Goal: Task Accomplishment & Management: Complete application form

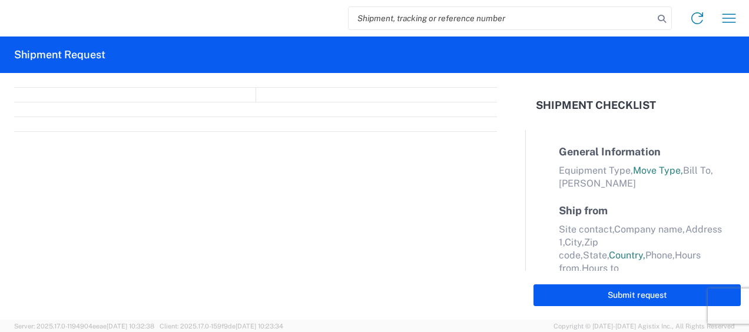
select select "FULL"
select select "LBS"
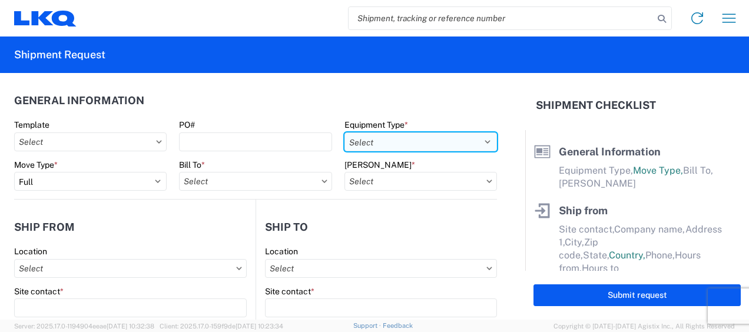
click at [479, 140] on select "Select 53’ Dry Van Flatbed Dropdeck (van) Lowboy (flatbed) Rail" at bounding box center [421, 142] width 153 height 19
select select "STDV"
click at [345, 133] on select "Select 53’ Dry Van Flatbed Dropdeck (van) Lowboy (flatbed) Rail" at bounding box center [421, 142] width 153 height 19
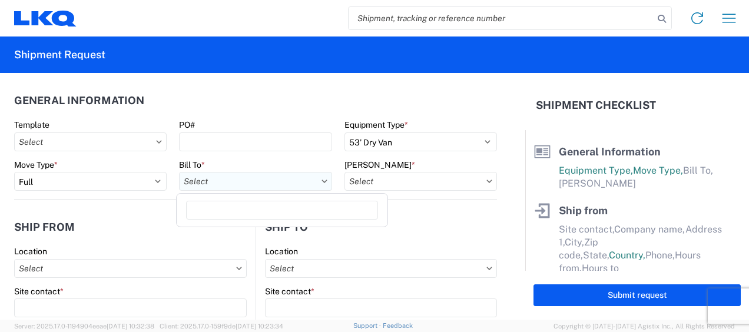
click at [234, 181] on input "Bill To *" at bounding box center [255, 181] width 153 height 19
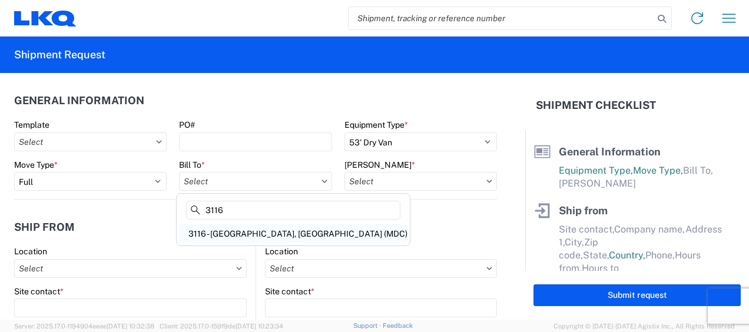
type input "3116"
click at [247, 235] on div "3116 - [GEOGRAPHIC_DATA], [GEOGRAPHIC_DATA] (MDC)" at bounding box center [293, 233] width 229 height 19
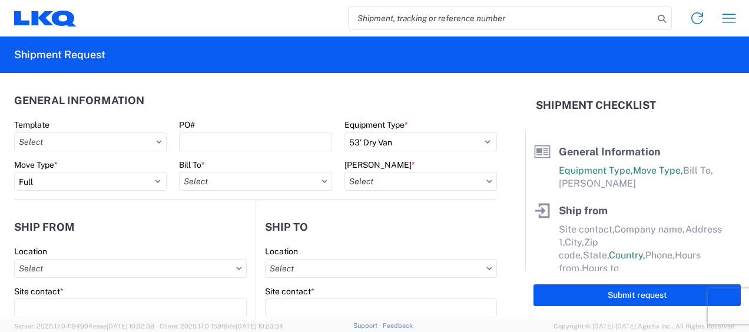
type input "3116 - [GEOGRAPHIC_DATA], [GEOGRAPHIC_DATA] (MDC)"
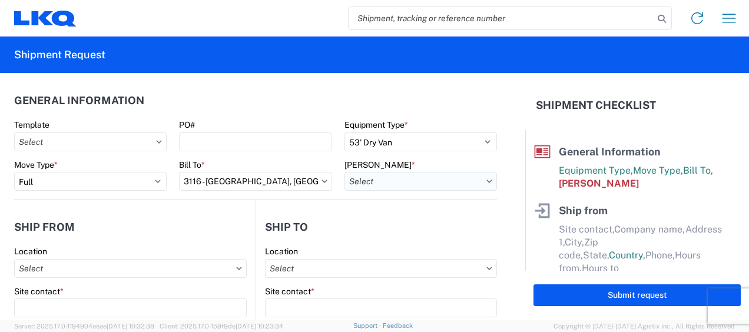
click at [369, 185] on input "Bill Code *" at bounding box center [421, 181] width 153 height 19
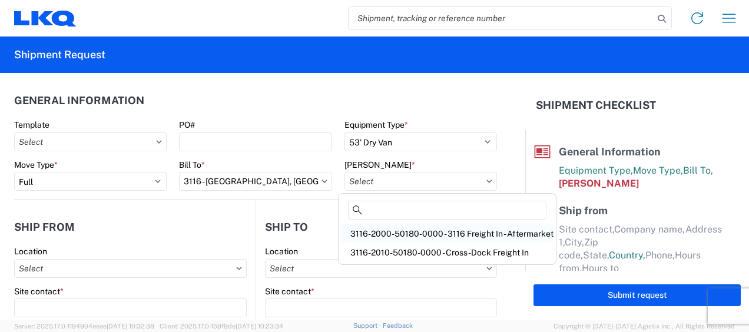
click at [381, 227] on div "3116-2000-50180-0000 - 3116 Freight In - Aftermarket" at bounding box center [447, 233] width 213 height 19
type input "3116-2000-50180-0000 - 3116 Freight In - Aftermarket"
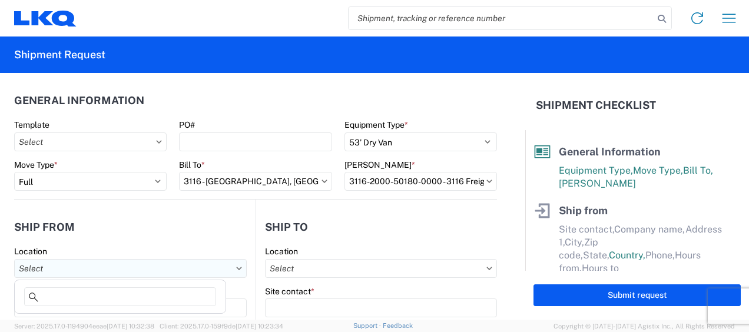
click at [73, 269] on input "Location" at bounding box center [130, 268] width 233 height 19
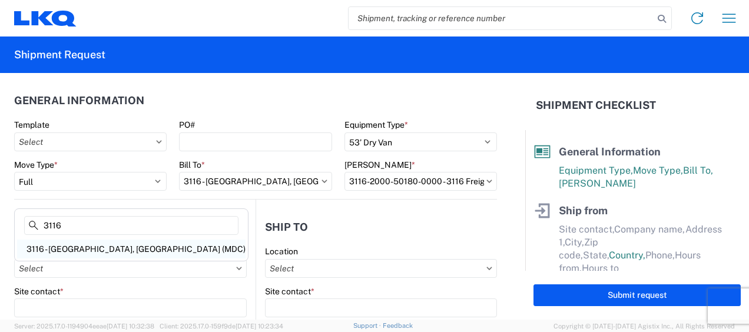
type input "3116"
click at [73, 244] on div "3116 - [GEOGRAPHIC_DATA], [GEOGRAPHIC_DATA] (MDC)" at bounding box center [131, 249] width 229 height 19
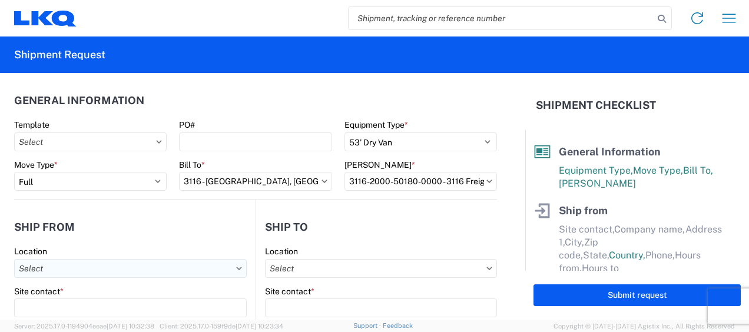
type input "3116 - [GEOGRAPHIC_DATA], [GEOGRAPHIC_DATA] (MDC)"
type input "[DEMOGRAPHIC_DATA][PERSON_NAME]"
type input "LKQ Corporation"
type input "[STREET_ADDRESS]"
type input "[GEOGRAPHIC_DATA]"
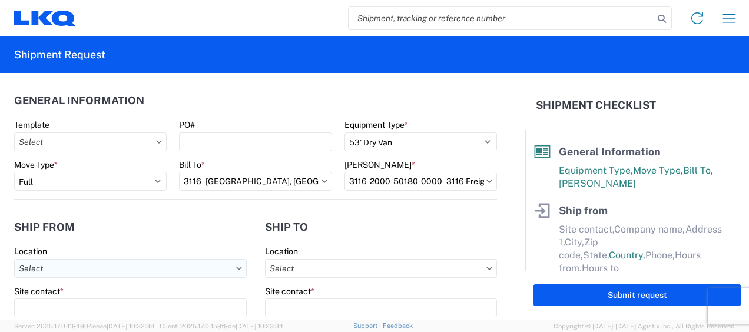
type input "49508"
select select "MI"
select select "US"
type input "[PERSON_NAME][EMAIL_ADDRESS][DOMAIN_NAME]"
type input "[PHONE_NUMBER]"
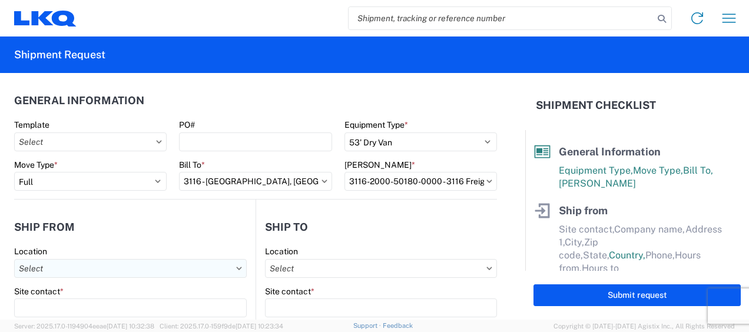
type input "06:00"
type input "13:00"
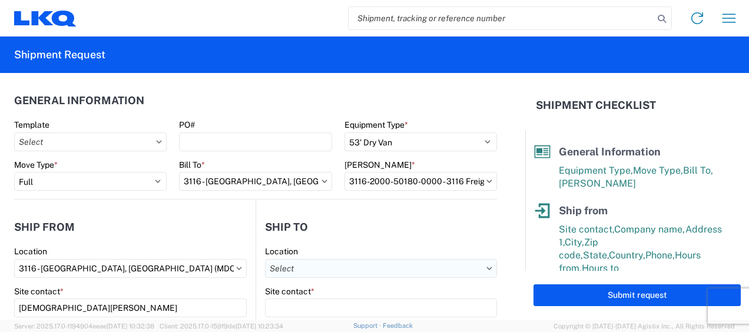
click at [321, 263] on input "Location" at bounding box center [381, 268] width 232 height 19
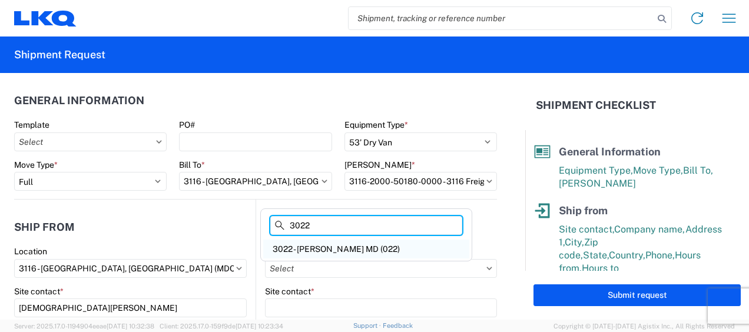
type input "3022"
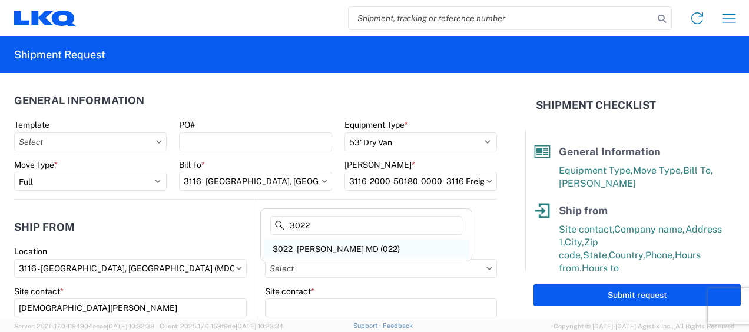
click at [330, 248] on div "3022 - [PERSON_NAME] MD (022)" at bounding box center [366, 249] width 206 height 19
type input "3022 - [PERSON_NAME] MD (022)"
type input "LKQ Corporation"
type input "[STREET_ADDRESS]"
type input "Halethorpe"
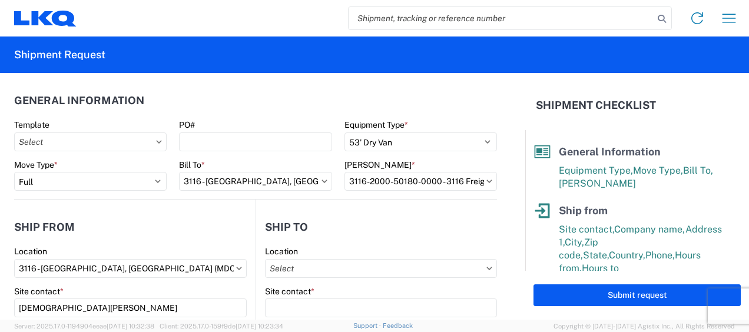
type input "21227"
select select "US"
click at [306, 299] on div "Site contact *" at bounding box center [381, 302] width 232 height 32
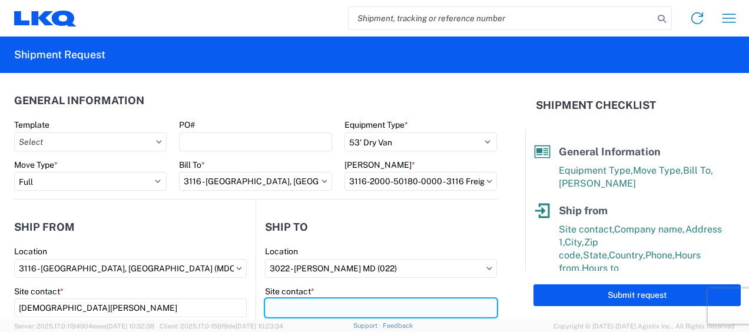
click at [288, 305] on input "Site contact *" at bounding box center [381, 308] width 232 height 19
type input "Receiving"
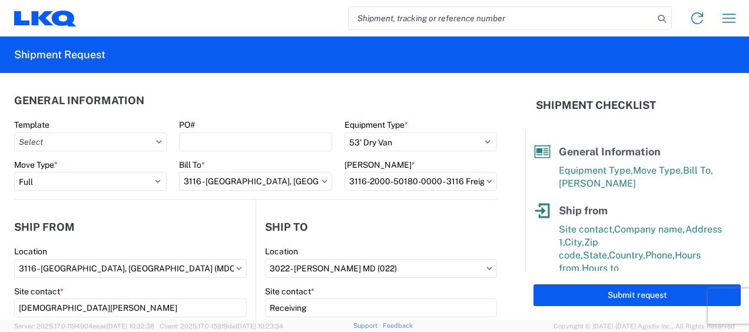
scroll to position [151, 0]
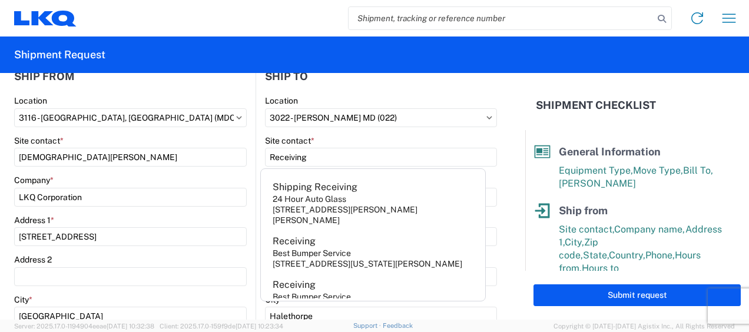
click at [202, 138] on div "Site contact *" at bounding box center [130, 141] width 233 height 11
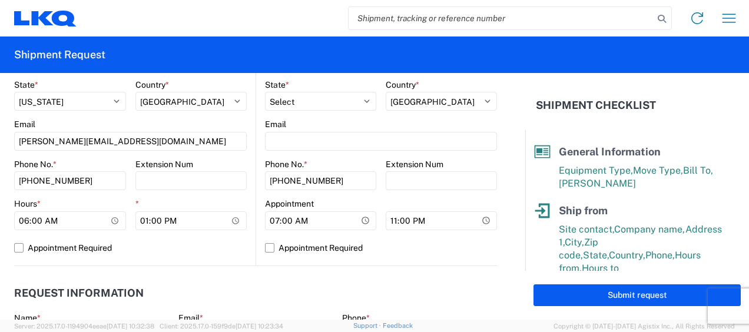
scroll to position [563, 0]
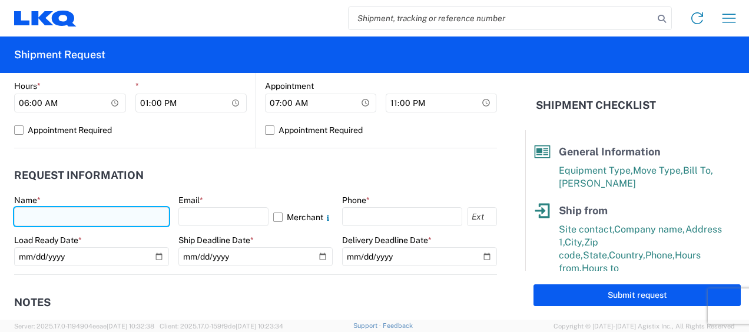
click at [32, 216] on input "text" at bounding box center [91, 216] width 155 height 19
type input "k"
type input "[DEMOGRAPHIC_DATA][PERSON_NAME]"
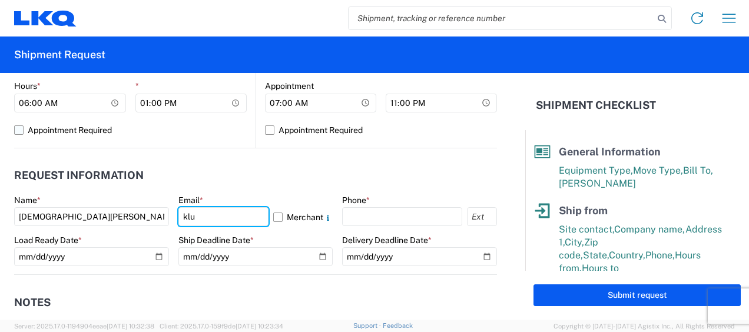
type input "[PERSON_NAME][EMAIL_ADDRESS][DOMAIN_NAME]"
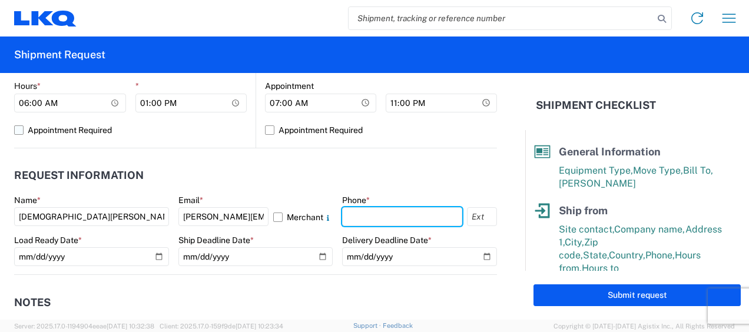
type input "6167541500"
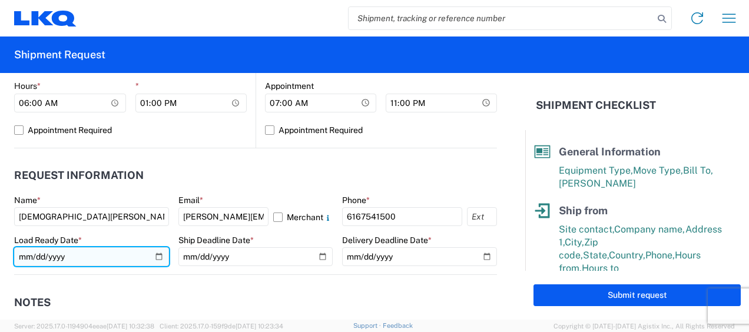
click at [157, 257] on input "date" at bounding box center [91, 256] width 155 height 19
type input "2025-08-21"
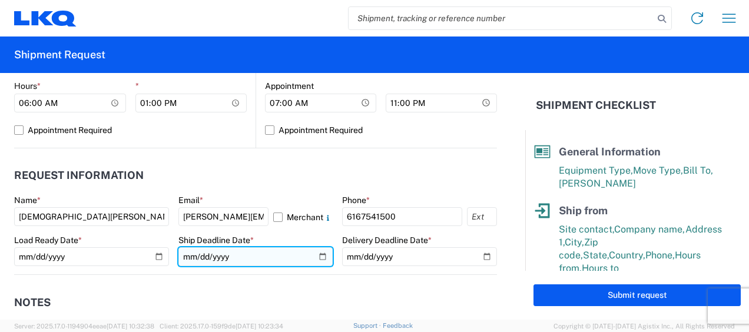
click at [316, 253] on input "date" at bounding box center [256, 256] width 155 height 19
type input "2025-08-21"
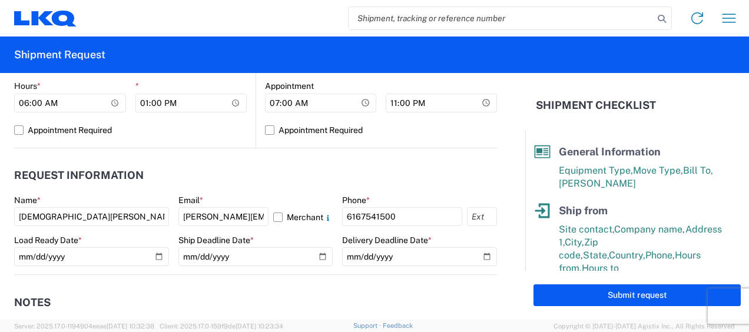
click at [279, 278] on agx-notes "Notes Internal notes Public notes Quote only" at bounding box center [255, 338] width 483 height 127
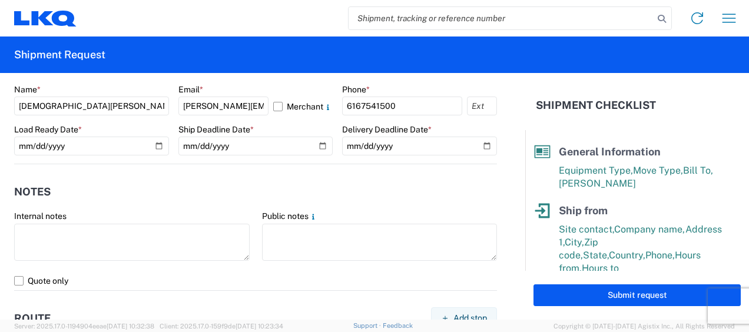
scroll to position [681, 0]
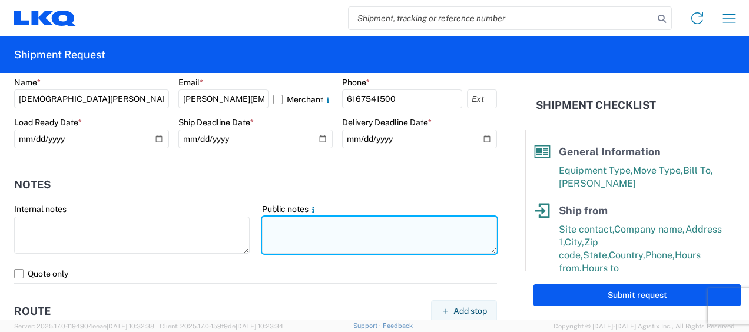
click at [270, 224] on textarea at bounding box center [380, 235] width 236 height 37
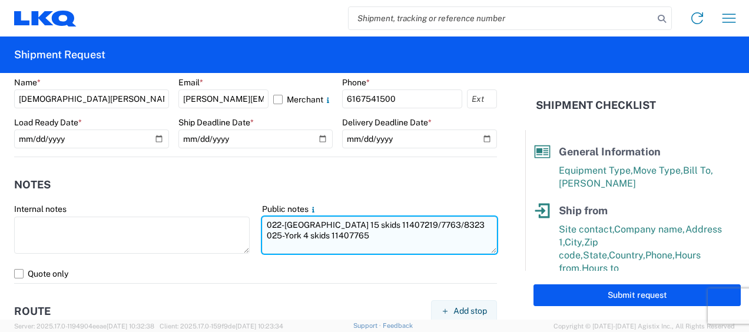
drag, startPoint x: 257, startPoint y: 224, endPoint x: 366, endPoint y: 233, distance: 109.4
click at [371, 233] on textarea "022-[GEOGRAPHIC_DATA] 15 skids 11407219/7763/8323 025-York 4 skids 11407765" at bounding box center [380, 235] width 236 height 37
type textarea "022-[GEOGRAPHIC_DATA] 15 skids 11407219/7763/8323 025-York 4 skids 11407765"
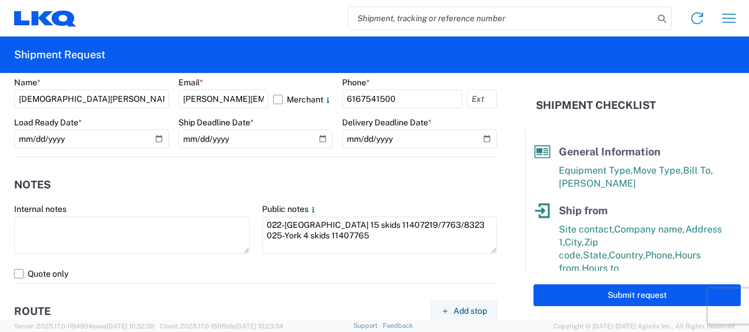
click at [217, 191] on header "Notes" at bounding box center [255, 184] width 483 height 27
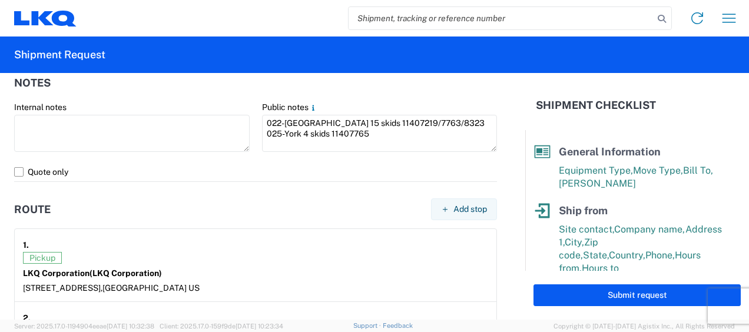
scroll to position [858, 0]
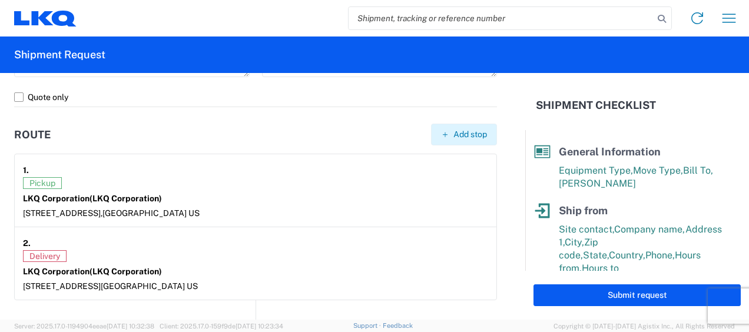
click at [458, 131] on span "Add stop" at bounding box center [471, 134] width 34 height 11
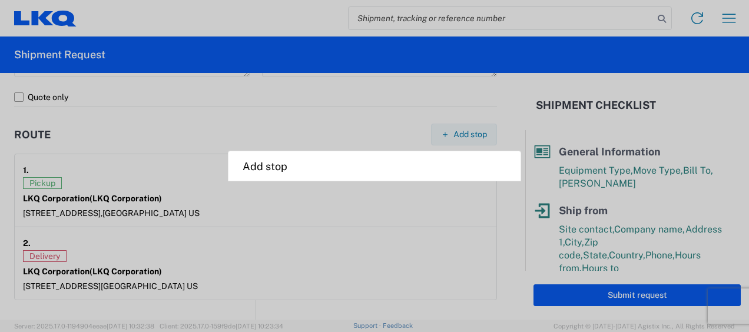
select select "US"
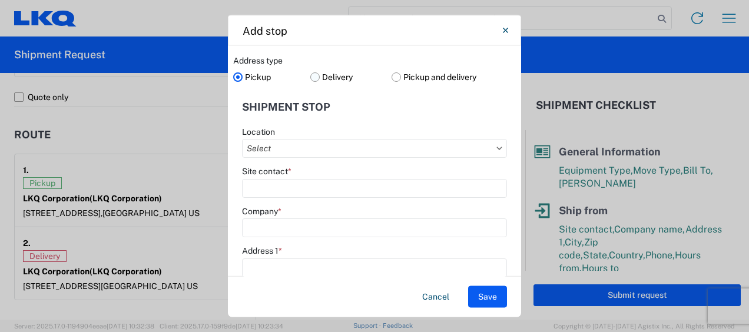
click at [315, 77] on label "Delivery" at bounding box center [351, 77] width 82 height 18
click at [0, 0] on input "Delivery" at bounding box center [0, 0] width 0 height 0
click at [282, 141] on input "Location" at bounding box center [374, 148] width 265 height 19
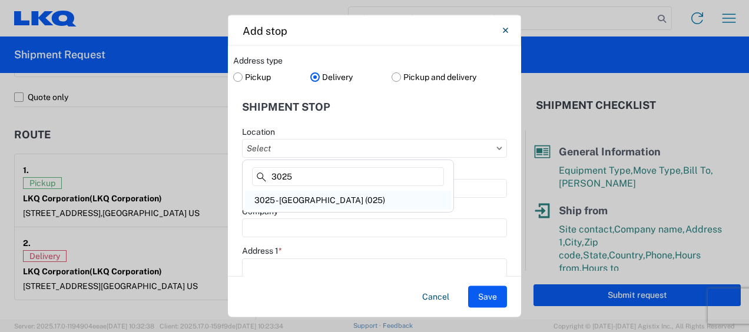
type input "3025"
click at [285, 203] on div "3025 - [GEOGRAPHIC_DATA] (025)" at bounding box center [348, 200] width 206 height 19
type input "3025 - [GEOGRAPHIC_DATA] (025)"
type input "Lonnie Baumgardner"
type input "LKQ Corporation"
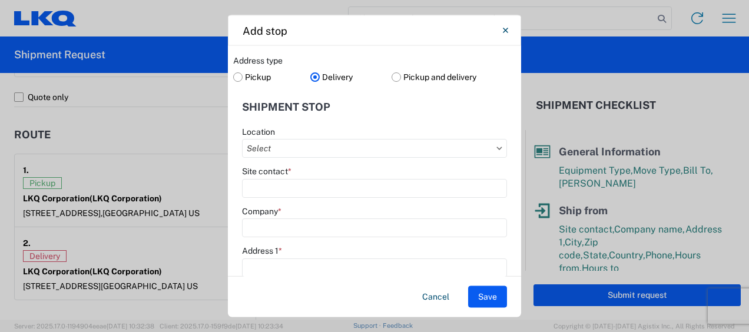
type input "275A Cross Farm Ln"
type input "York"
type input "17406"
select select "PA"
type input "llbaumgardner@lkqcorp.com"
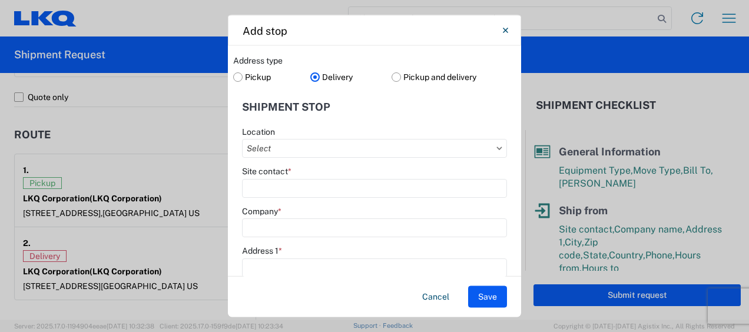
type input "615-000-0000"
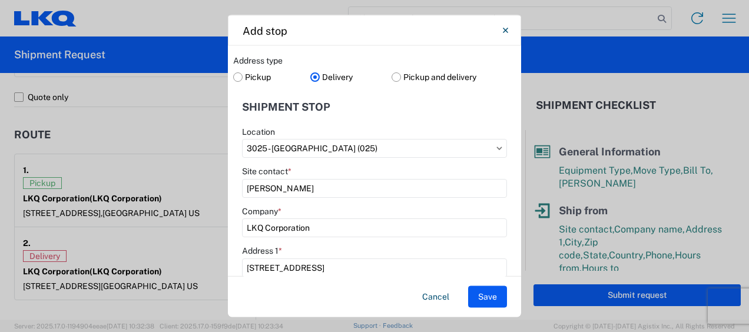
click at [411, 106] on header "Shipment stop" at bounding box center [374, 107] width 283 height 27
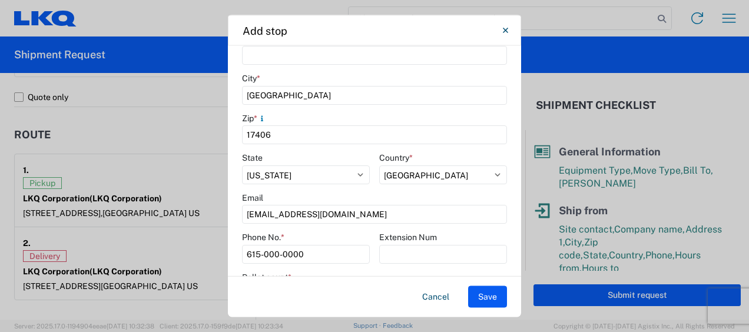
scroll to position [295, 0]
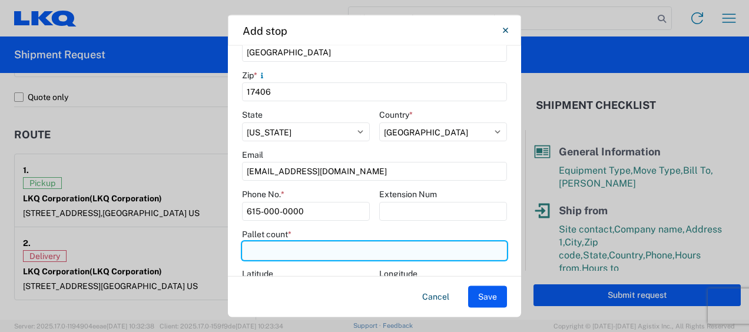
click at [265, 253] on input "number" at bounding box center [374, 251] width 265 height 19
type input "4"
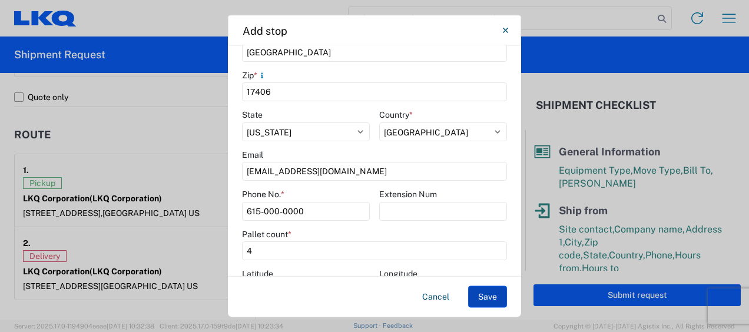
click at [488, 295] on button "Save" at bounding box center [487, 297] width 39 height 22
select select "D"
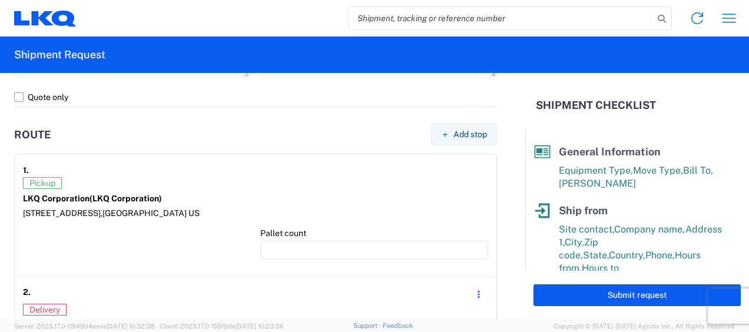
click at [182, 239] on div at bounding box center [137, 248] width 228 height 40
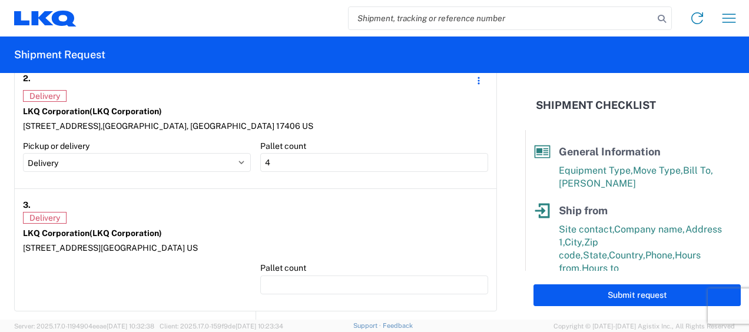
scroll to position [1152, 0]
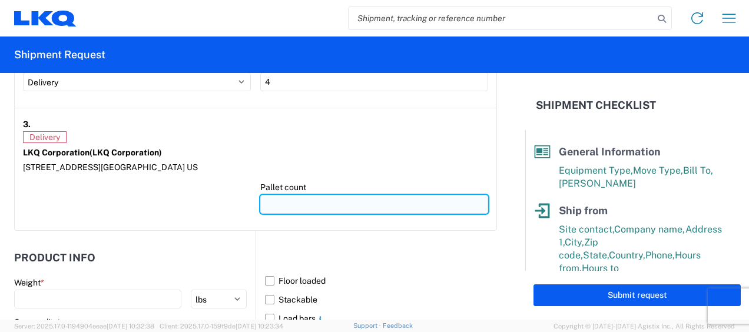
click at [283, 197] on input "number" at bounding box center [374, 204] width 228 height 19
type input "15"
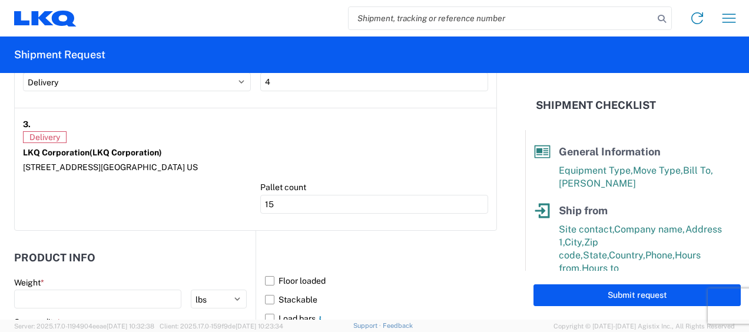
click at [234, 162] on div "4803 Hollins Ferry Rd, Halethorpe, MD 21227 US" at bounding box center [255, 167] width 465 height 11
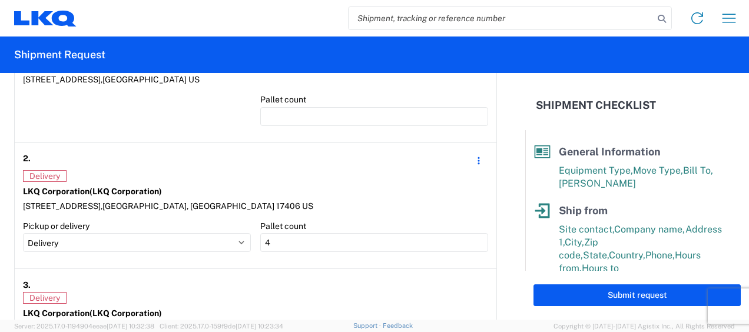
scroll to position [976, 0]
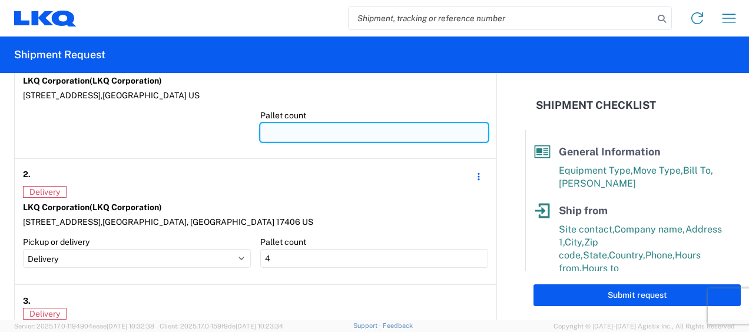
click at [272, 130] on input "number" at bounding box center [374, 132] width 228 height 19
type input "19"
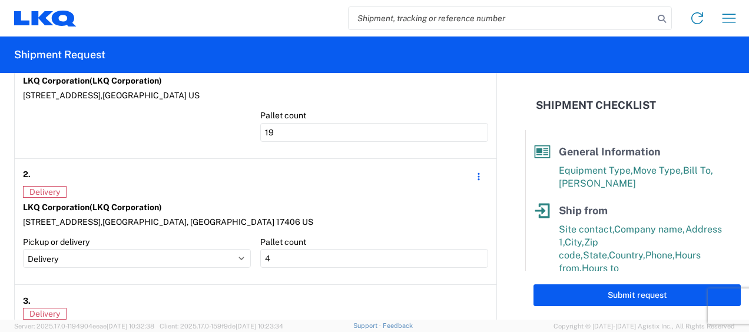
click at [187, 126] on div at bounding box center [137, 130] width 228 height 40
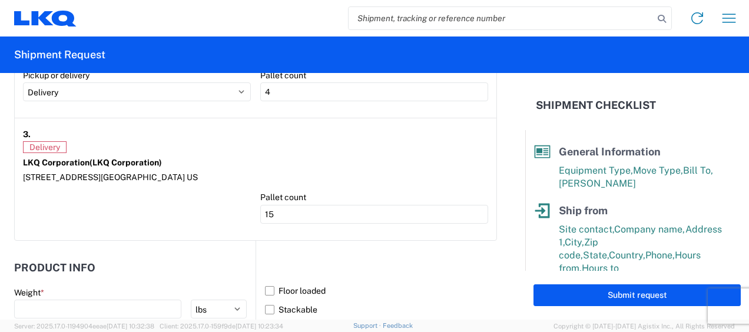
scroll to position [1211, 0]
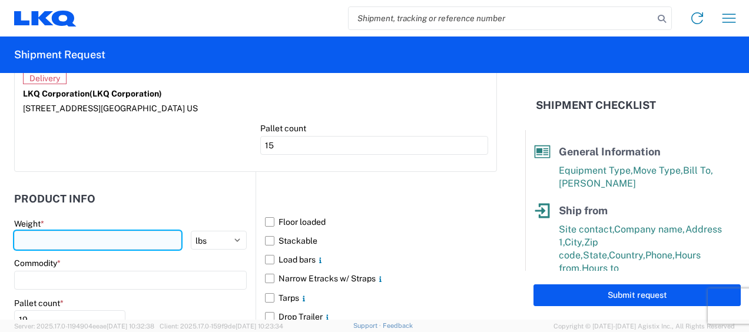
click at [42, 231] on input "number" at bounding box center [97, 240] width 167 height 19
type input "8447"
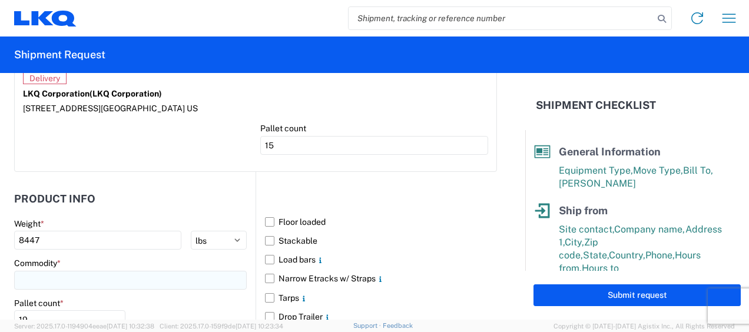
click at [41, 271] on input at bounding box center [130, 280] width 233 height 19
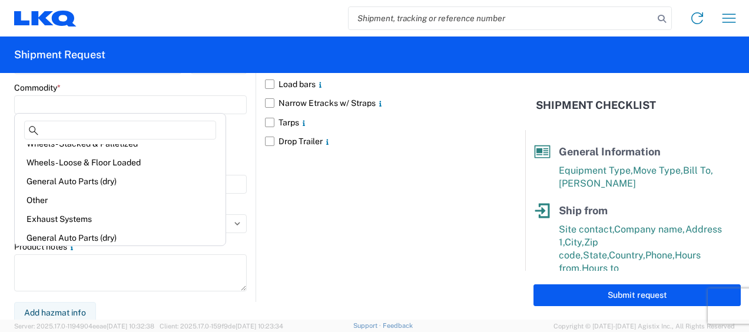
scroll to position [118, 0]
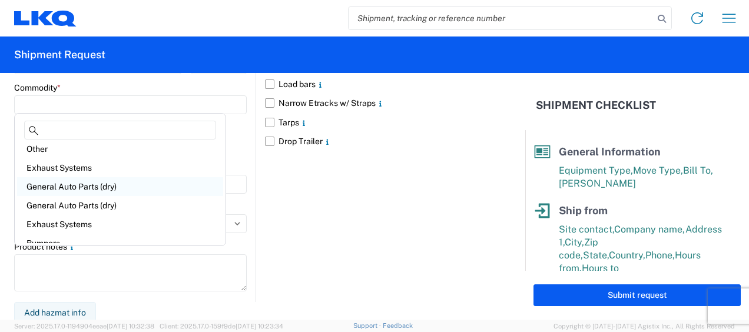
click at [78, 191] on div "General Auto Parts (dry)" at bounding box center [120, 186] width 206 height 19
type input "General Auto Parts (dry)"
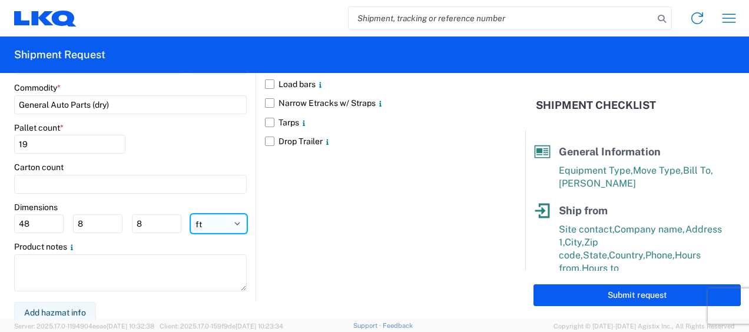
click at [204, 222] on select "ft in cm" at bounding box center [219, 223] width 56 height 19
select select "IN"
click at [191, 214] on select "ft in cm" at bounding box center [219, 223] width 56 height 19
type input "576"
type input "96"
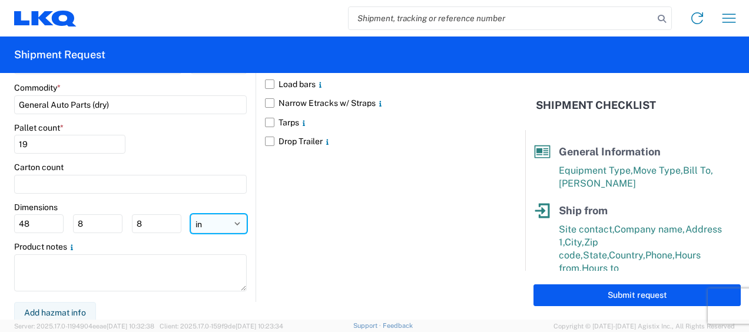
type input "96"
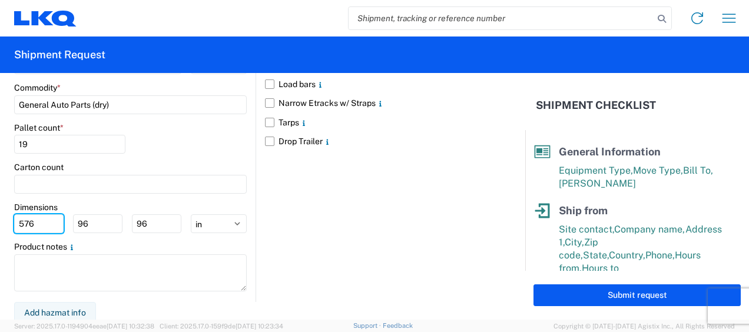
drag, startPoint x: 35, startPoint y: 221, endPoint x: 0, endPoint y: 223, distance: 35.4
click at [0, 225] on html "Home Shipment request Shipment tracking Shipment Request General Information Te…" at bounding box center [374, 166] width 749 height 332
type input "77"
type input "47"
type input "102"
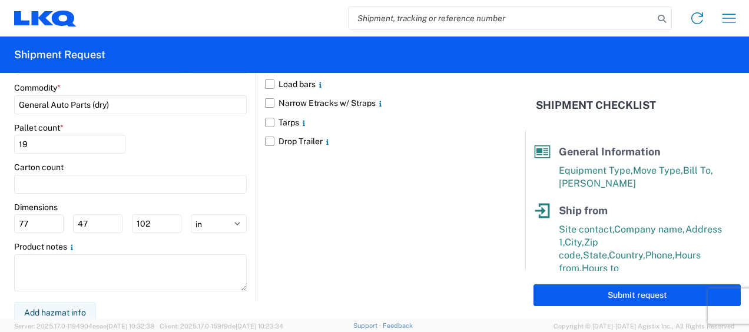
click at [451, 219] on div "Floor loaded Stackable Load bars Narrow Etracks w/ Straps Tarps Drop Trailer" at bounding box center [377, 149] width 242 height 306
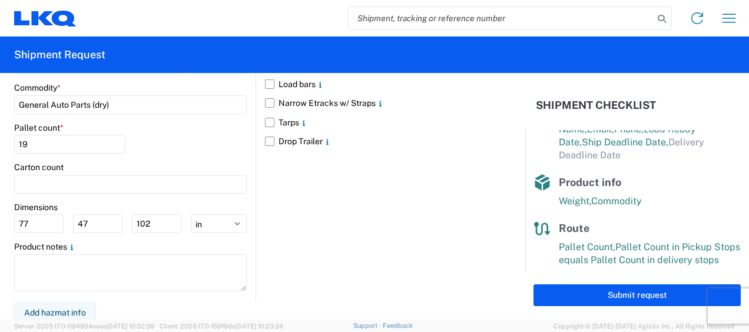
scroll to position [252, 0]
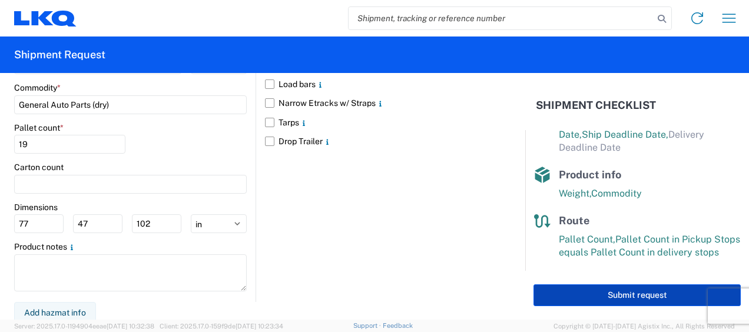
click at [623, 293] on button "Submit request" at bounding box center [637, 296] width 207 height 22
select select "MI"
select select "US"
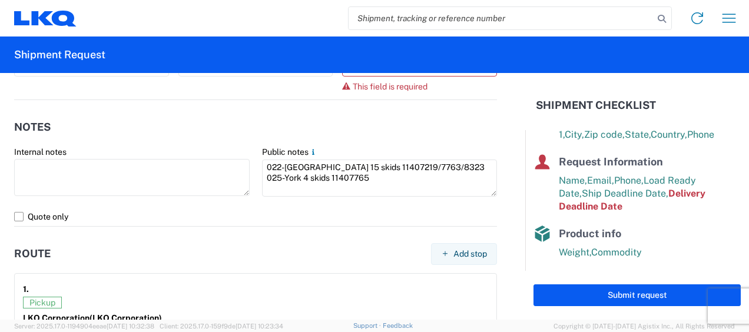
scroll to position [576, 0]
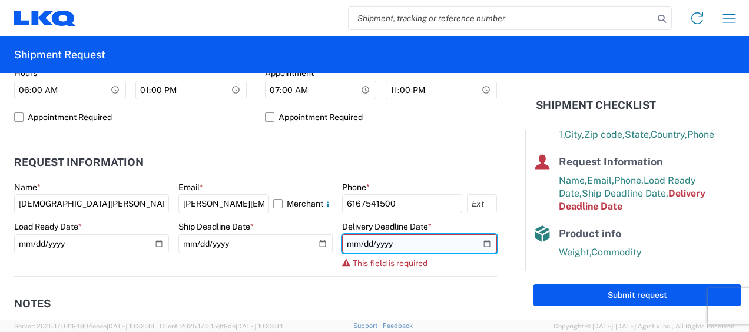
click at [474, 242] on input "date" at bounding box center [419, 243] width 155 height 19
type input "2025-08-28"
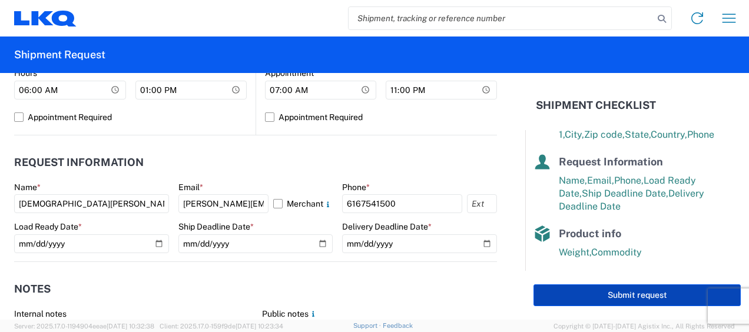
click at [614, 296] on button "Submit request" at bounding box center [637, 296] width 207 height 22
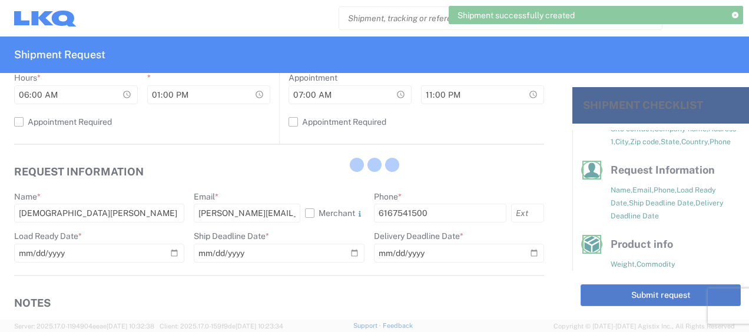
scroll to position [196, 0]
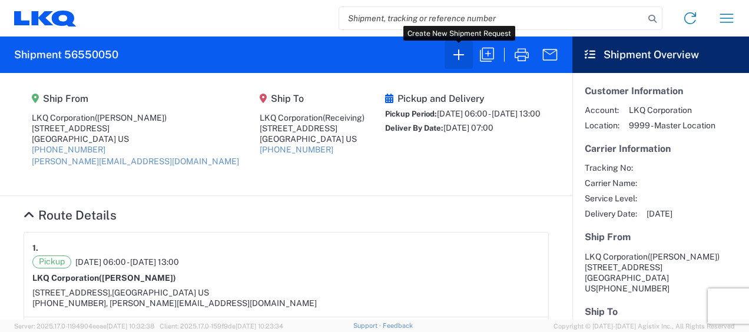
click at [455, 59] on icon "button" at bounding box center [459, 54] width 19 height 19
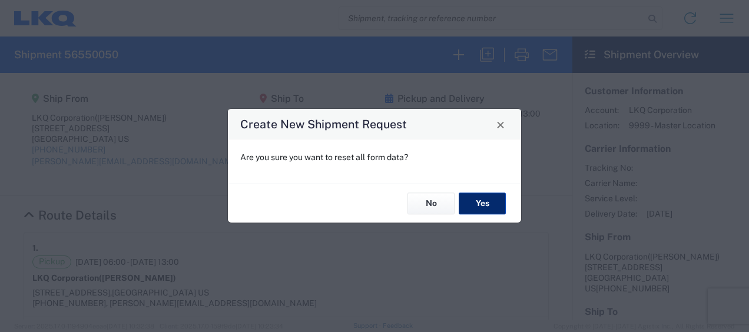
click at [468, 201] on button "Yes" at bounding box center [482, 204] width 47 height 22
select select "FULL"
select select "US"
select select "LBS"
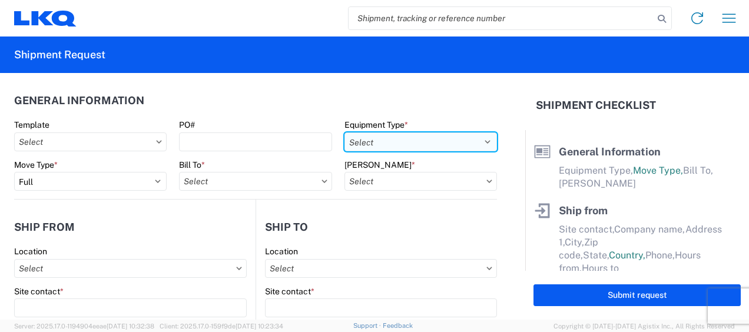
click at [477, 140] on select "Select 53’ Dry Van Flatbed Dropdeck (van) Lowboy (flatbed) Rail" at bounding box center [421, 142] width 153 height 19
select select "STDV"
click at [345, 133] on select "Select 53’ Dry Van Flatbed Dropdeck (van) Lowboy (flatbed) Rail" at bounding box center [421, 142] width 153 height 19
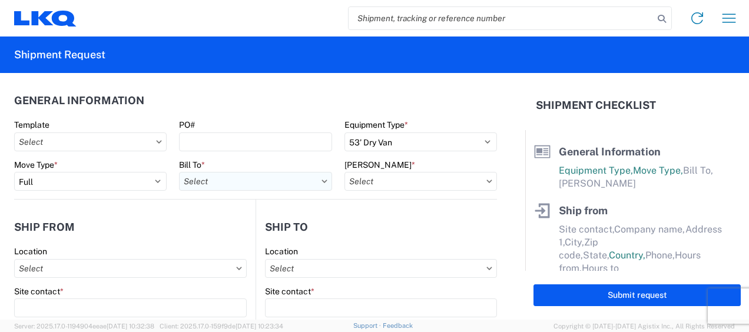
click at [220, 179] on input "Bill To *" at bounding box center [255, 181] width 153 height 19
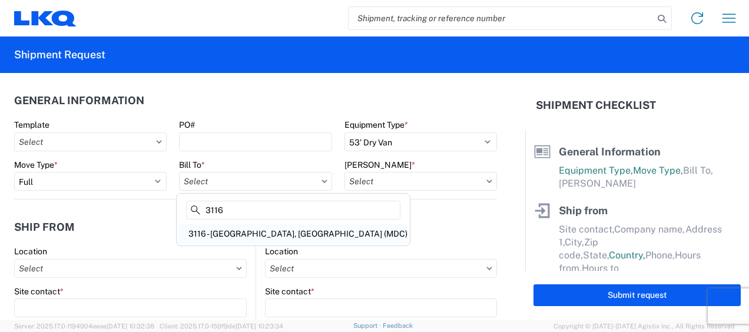
type input "3116"
drag, startPoint x: 239, startPoint y: 236, endPoint x: 276, endPoint y: 223, distance: 38.8
click at [239, 236] on div "3116 - [GEOGRAPHIC_DATA], [GEOGRAPHIC_DATA] (MDC)" at bounding box center [293, 233] width 229 height 19
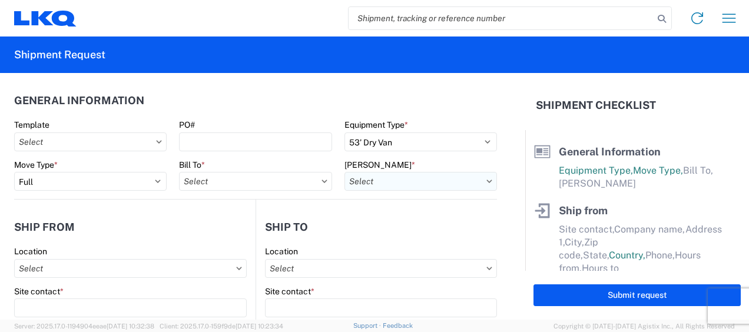
click at [371, 189] on input "Bill Code *" at bounding box center [421, 181] width 153 height 19
type input "3116 - [GEOGRAPHIC_DATA], [GEOGRAPHIC_DATA] (MDC)"
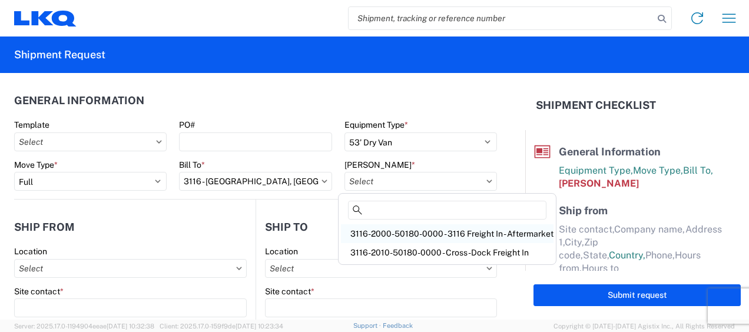
click at [379, 236] on div "3116-2000-50180-0000 - 3116 Freight In - Aftermarket" at bounding box center [447, 233] width 213 height 19
type input "3116-2000-50180-0000 - 3116 Freight In - Aftermarket"
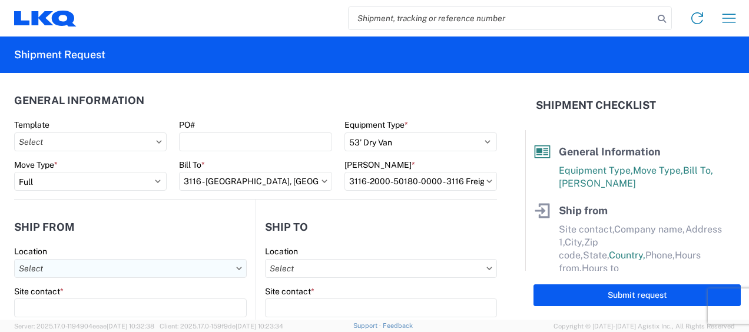
click at [43, 268] on input "Location" at bounding box center [130, 268] width 233 height 19
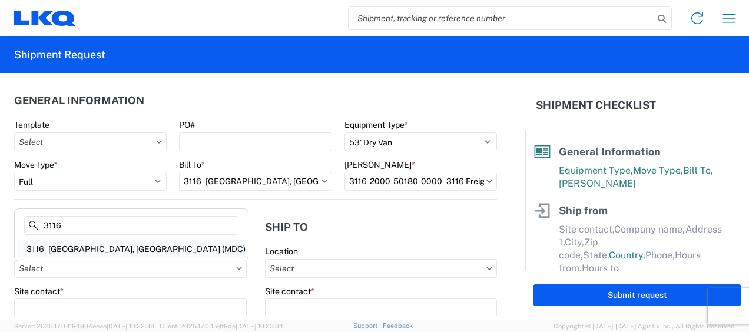
type input "3116"
drag, startPoint x: 75, startPoint y: 247, endPoint x: 93, endPoint y: 248, distance: 18.3
click at [75, 246] on div "3116 - [GEOGRAPHIC_DATA], [GEOGRAPHIC_DATA] (MDC)" at bounding box center [131, 249] width 229 height 19
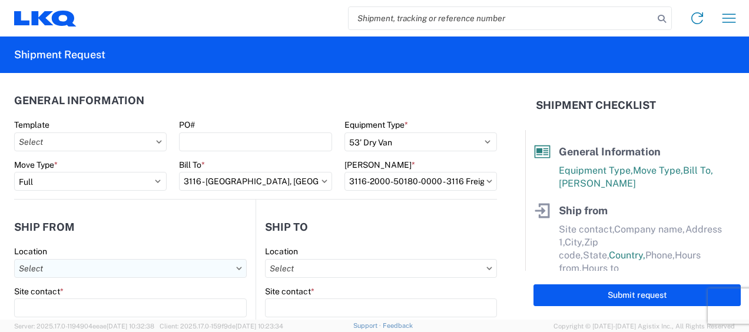
type input "3116 - [GEOGRAPHIC_DATA], [GEOGRAPHIC_DATA] (MDC)"
type input "[DEMOGRAPHIC_DATA][PERSON_NAME]"
type input "LKQ Corporation"
type input "[STREET_ADDRESS]"
type input "[GEOGRAPHIC_DATA]"
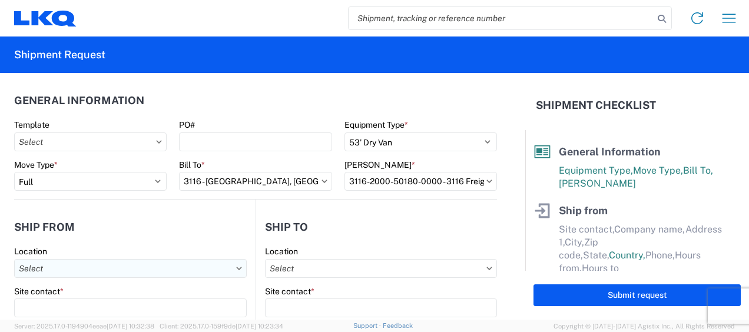
type input "49508"
select select "MI"
type input "[PERSON_NAME][EMAIL_ADDRESS][DOMAIN_NAME]"
type input "[PHONE_NUMBER]"
type input "06:00"
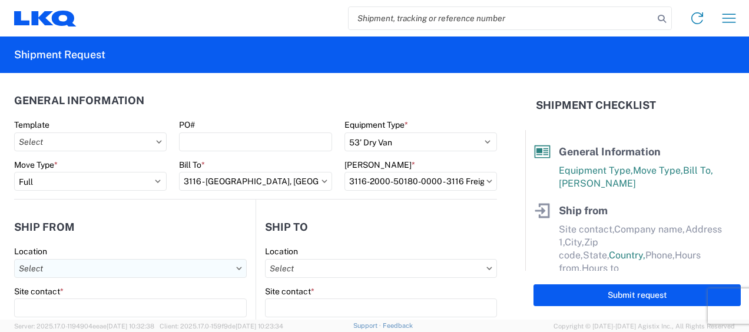
type input "13:00"
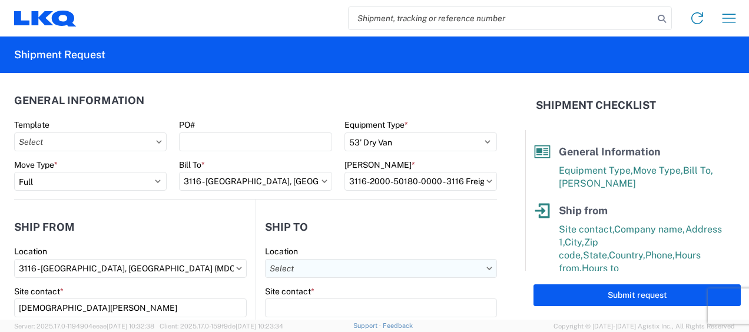
click at [343, 268] on input "Location" at bounding box center [381, 268] width 232 height 19
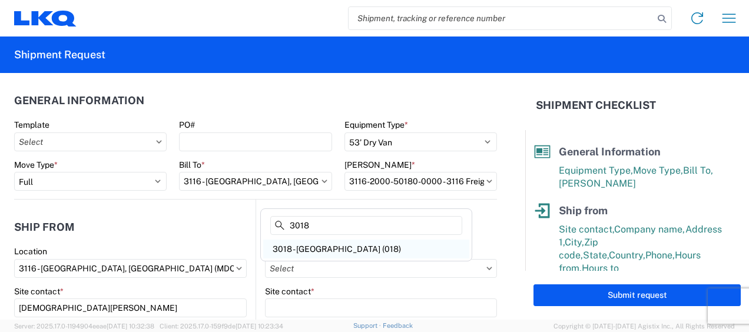
type input "3018"
click at [322, 244] on div "3018 - [GEOGRAPHIC_DATA] (018)" at bounding box center [366, 249] width 206 height 19
type input "3018 - [GEOGRAPHIC_DATA] (018)"
type input "LKQ Corporation"
type input "40 Western Rd Su\te 100"
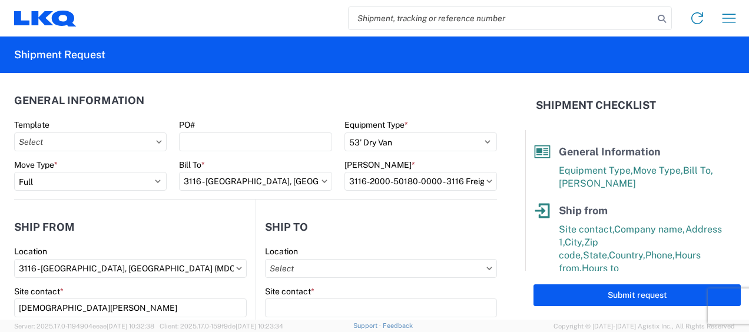
type input "Kearny"
type input "07032"
select select "US"
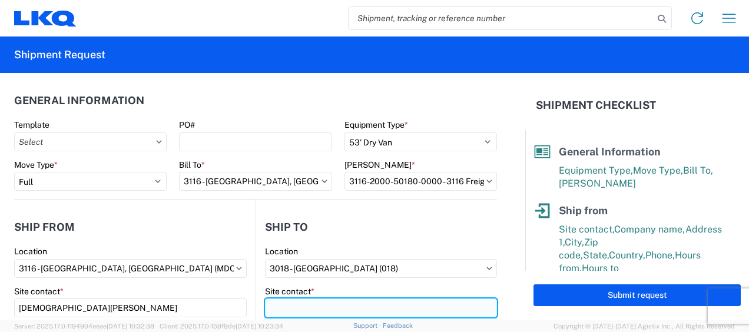
click at [289, 313] on input "Site contact *" at bounding box center [381, 308] width 232 height 19
type input "Receiving"
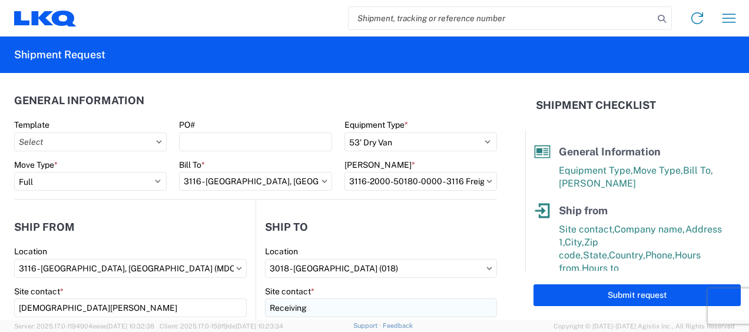
scroll to position [151, 0]
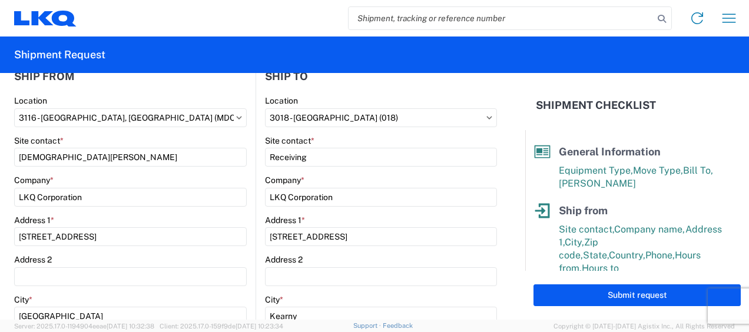
click at [183, 141] on div "Site contact *" at bounding box center [130, 141] width 233 height 11
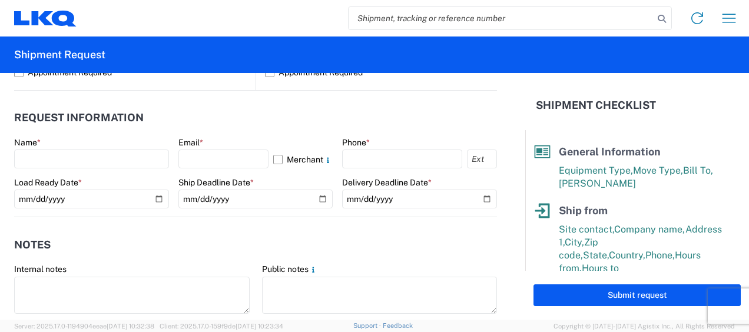
scroll to position [622, 0]
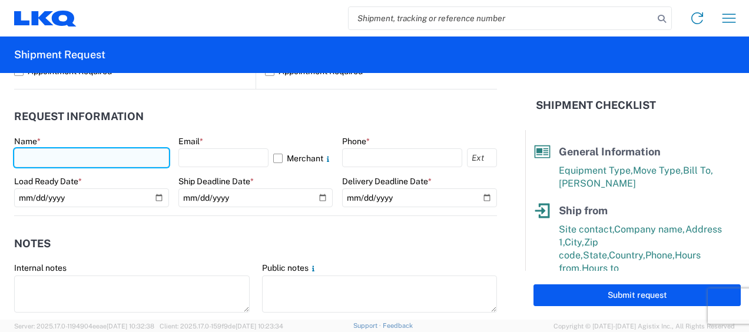
click at [31, 155] on input "text" at bounding box center [91, 157] width 155 height 19
type input "[DEMOGRAPHIC_DATA][PERSON_NAME]"
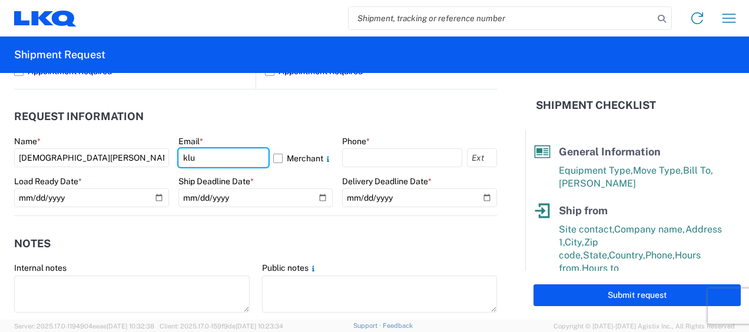
type input "[PERSON_NAME][EMAIL_ADDRESS][DOMAIN_NAME]"
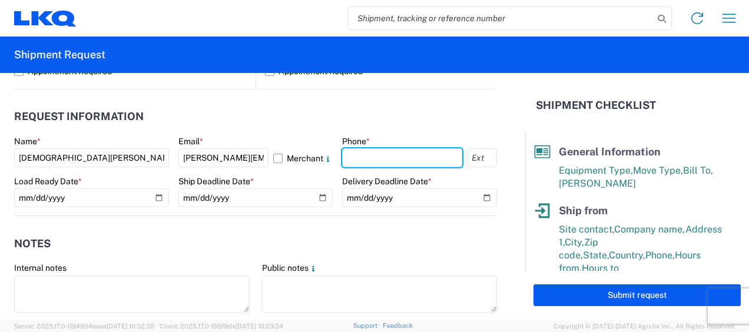
type input "6167541500"
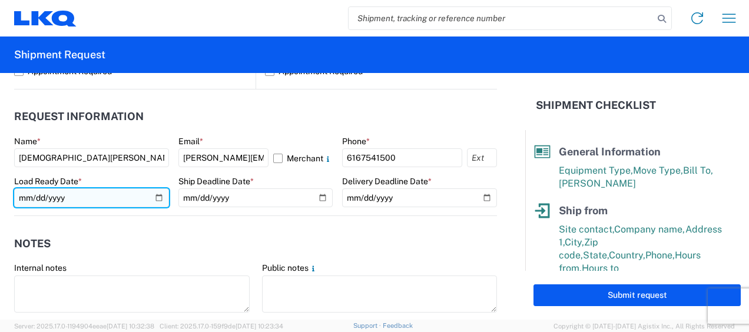
click at [156, 196] on input "date" at bounding box center [91, 198] width 155 height 19
type input "2025-08-21"
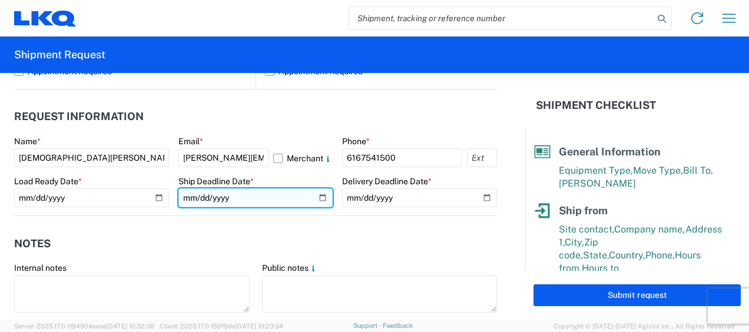
click at [319, 197] on input "date" at bounding box center [256, 198] width 155 height 19
type input "2025-08-21"
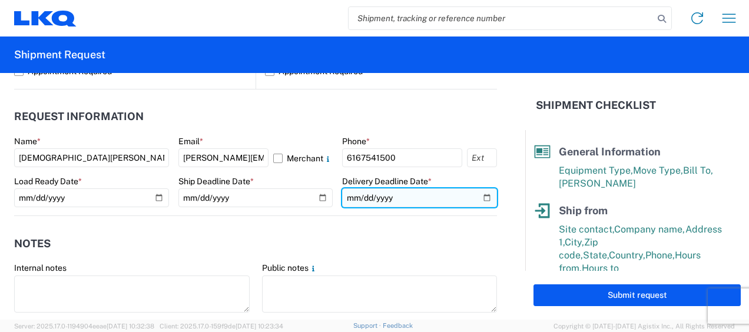
click at [482, 197] on input "date" at bounding box center [419, 198] width 155 height 19
type input "2025-08-28"
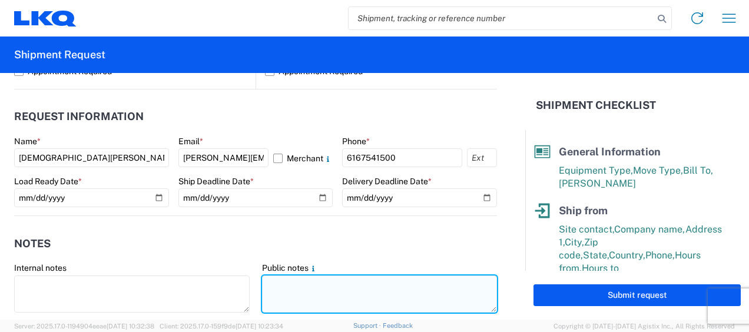
click at [274, 283] on textarea at bounding box center [380, 294] width 236 height 37
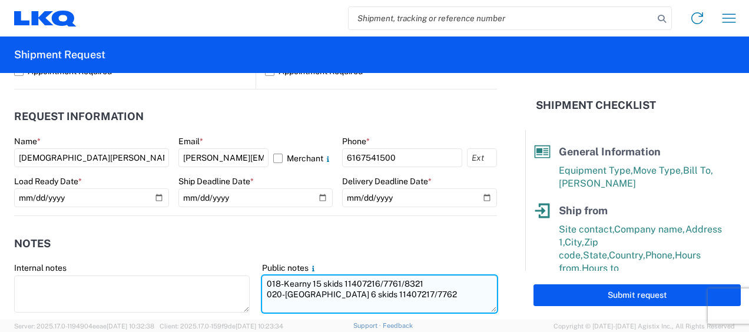
drag, startPoint x: 261, startPoint y: 285, endPoint x: 466, endPoint y: 293, distance: 205.2
click at [468, 293] on textarea "018-Kearny 15 skids 11407216/7761/8321 020-West Deptford 6 skids 11407217/7762" at bounding box center [380, 294] width 236 height 37
type textarea "018-Kearny 15 skids 11407216/7761/8321 020-West Deptford 6 skids 11407217/7762"
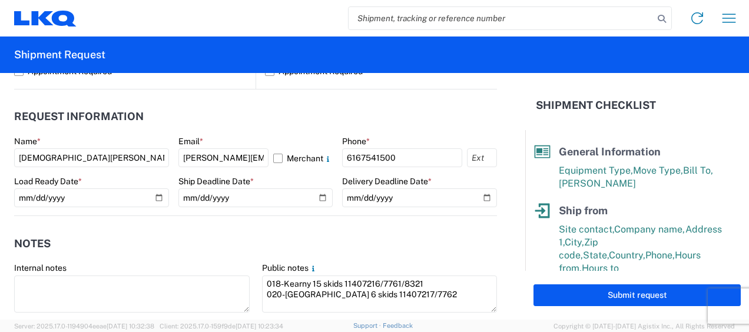
click at [176, 272] on div "Internal notes" at bounding box center [132, 289] width 236 height 52
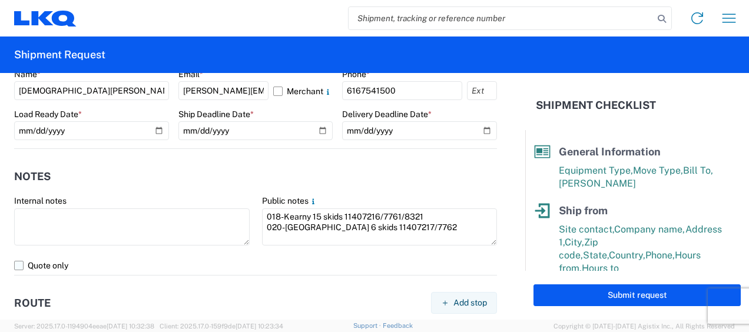
scroll to position [740, 0]
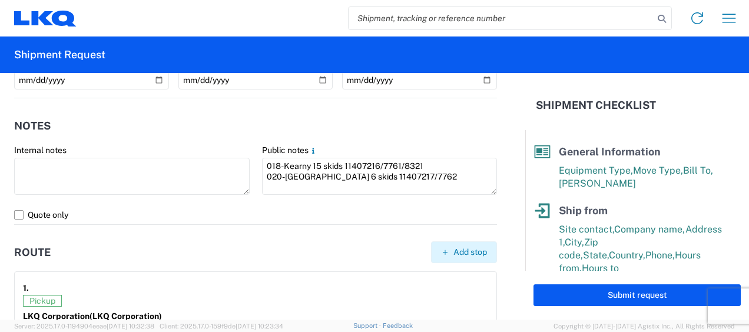
click at [456, 250] on span "Add stop" at bounding box center [471, 252] width 34 height 11
select select "US"
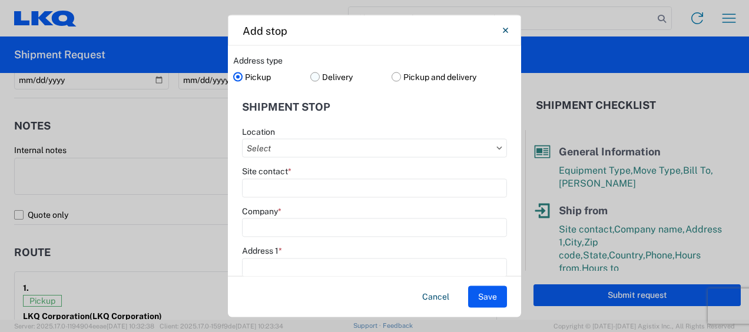
click at [313, 75] on label "Delivery" at bounding box center [351, 77] width 82 height 18
click at [0, 0] on input "Delivery" at bounding box center [0, 0] width 0 height 0
click at [298, 150] on input "Location" at bounding box center [374, 148] width 265 height 19
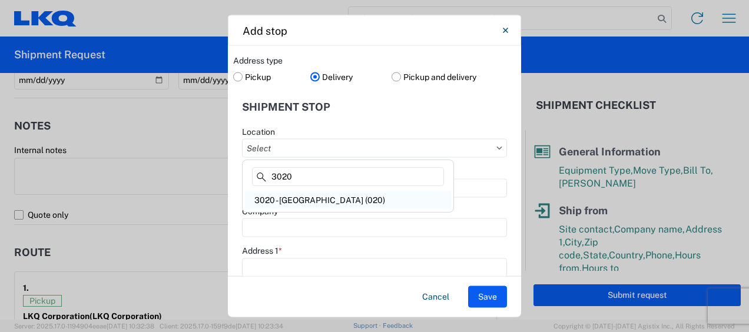
type input "3020"
click at [303, 191] on div "3020 - [GEOGRAPHIC_DATA] (020)" at bounding box center [348, 200] width 206 height 19
type input "3020 - [GEOGRAPHIC_DATA] (020)"
type input "LKQ Corporation"
type input "39 Phoenix Dr"
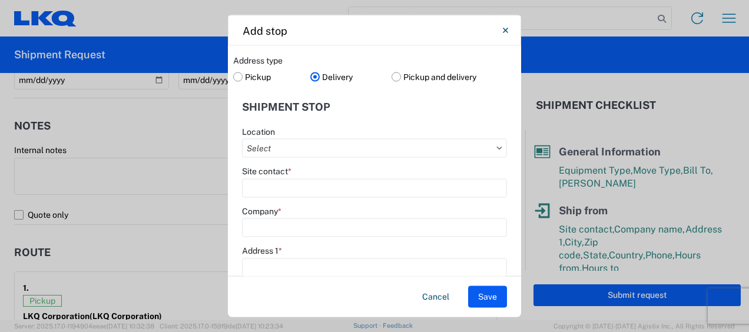
type input "West Deptford"
type input "08086"
select select "NJ"
type input "609-929-0005"
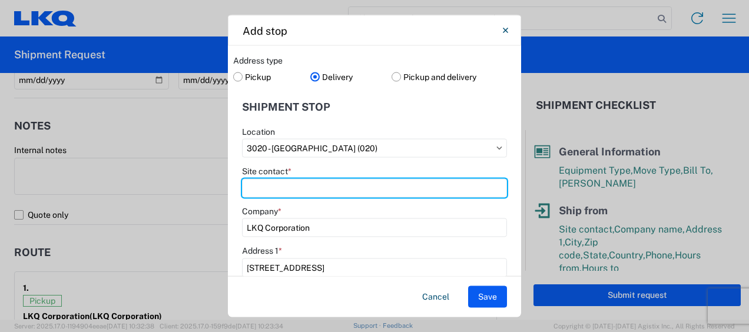
drag, startPoint x: 273, startPoint y: 193, endPoint x: 267, endPoint y: 177, distance: 17.5
click at [273, 192] on input "Site contact *" at bounding box center [374, 188] width 265 height 19
type input "Receiving"
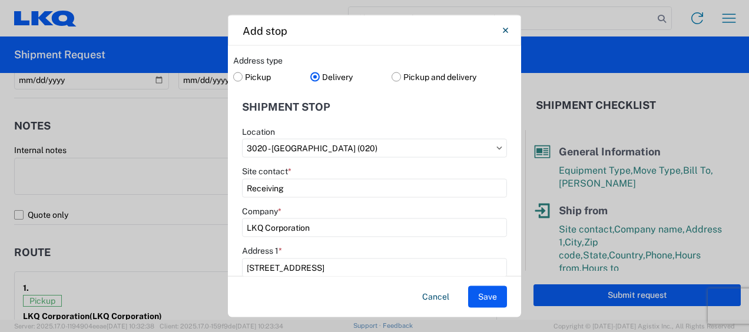
click at [391, 103] on header "Shipment stop" at bounding box center [374, 107] width 283 height 27
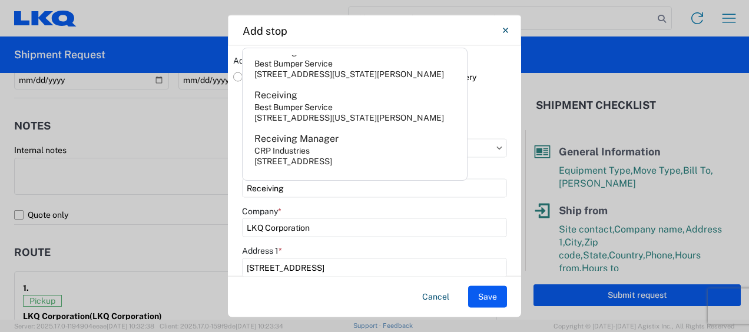
scroll to position [236, 0]
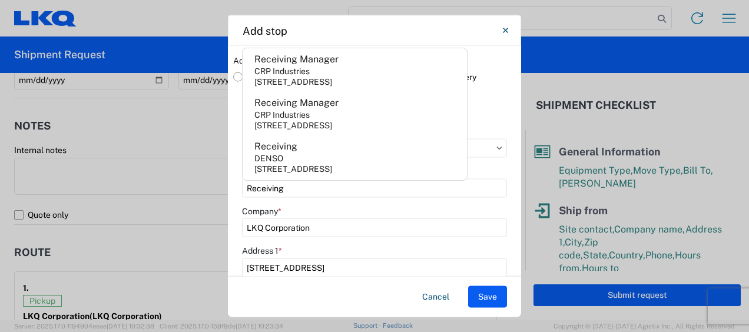
click at [509, 204] on div "Address type Pickup Delivery Pickup and delivery Shipment stop Location 3020 - …" at bounding box center [374, 161] width 293 height 231
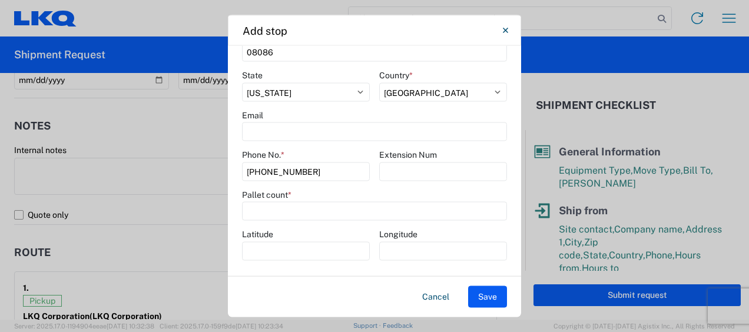
scroll to position [335, 0]
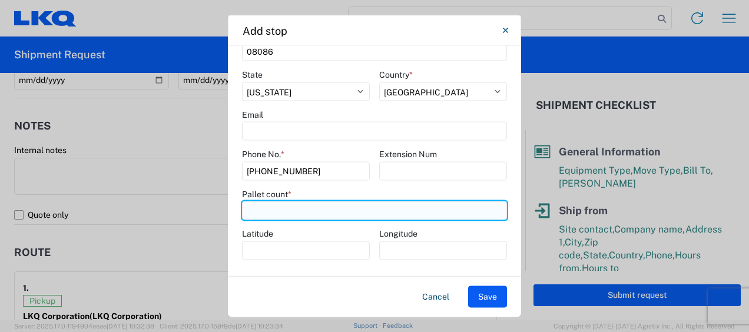
click at [276, 210] on input "number" at bounding box center [374, 210] width 265 height 19
type input "6"
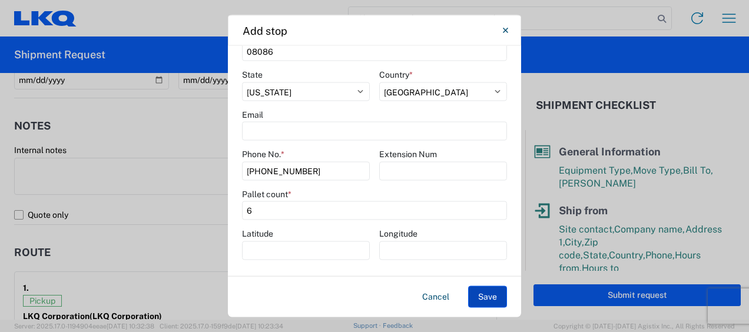
click at [503, 302] on button "Save" at bounding box center [487, 297] width 39 height 22
select select "D"
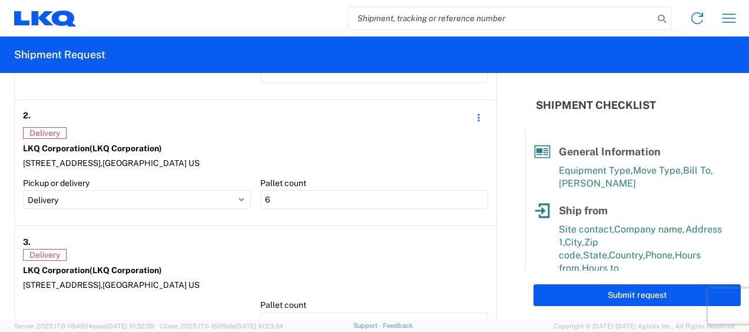
scroll to position [1093, 0]
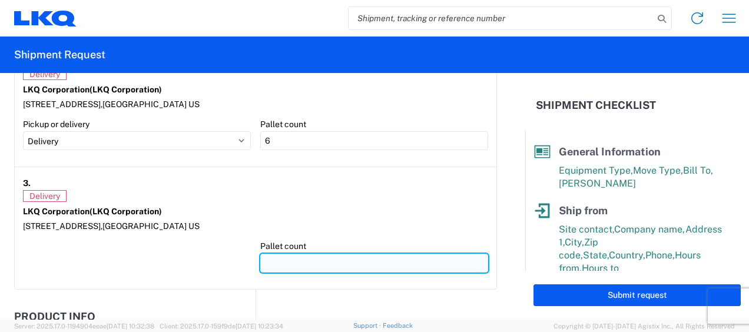
click at [274, 255] on input "number" at bounding box center [374, 263] width 228 height 19
type input "15"
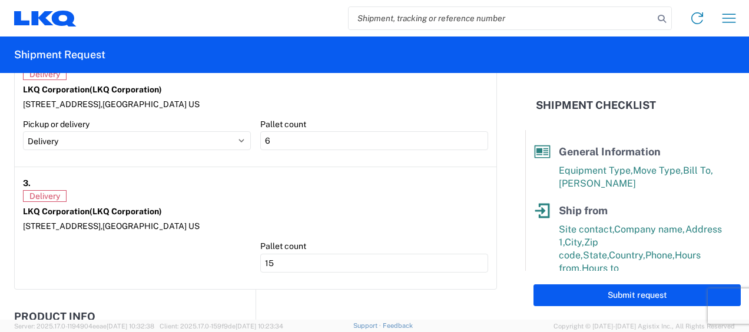
click at [252, 197] on div "Delivery" at bounding box center [255, 196] width 465 height 12
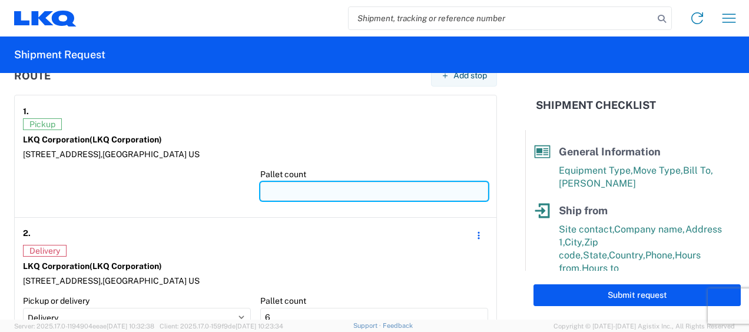
click at [263, 193] on input "number" at bounding box center [374, 191] width 228 height 19
type input "2"
type input "21"
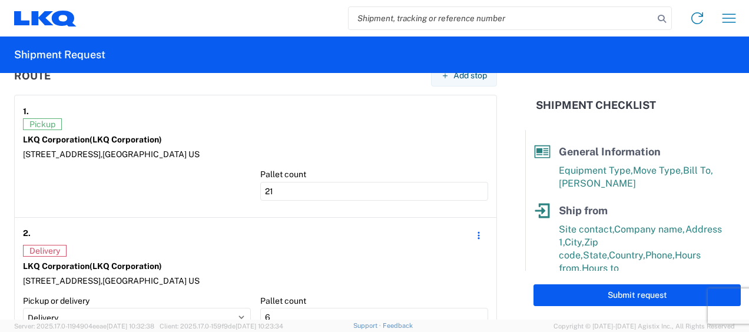
click at [203, 193] on div at bounding box center [137, 189] width 228 height 40
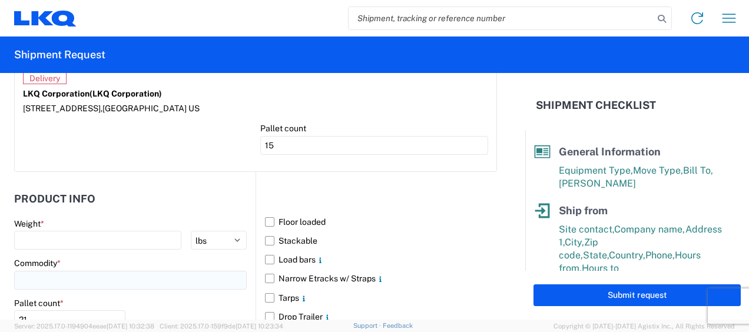
scroll to position [1270, 0]
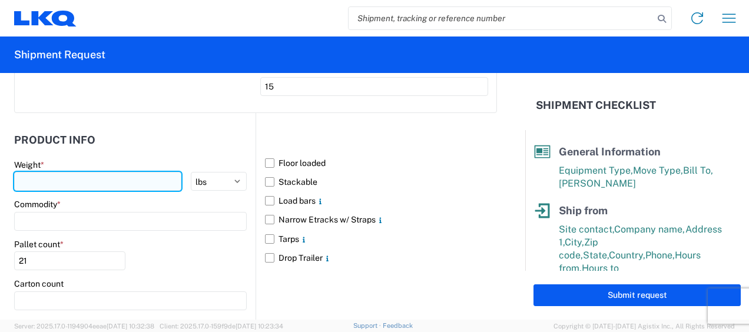
click at [51, 181] on input "number" at bounding box center [97, 181] width 167 height 19
type input "9363"
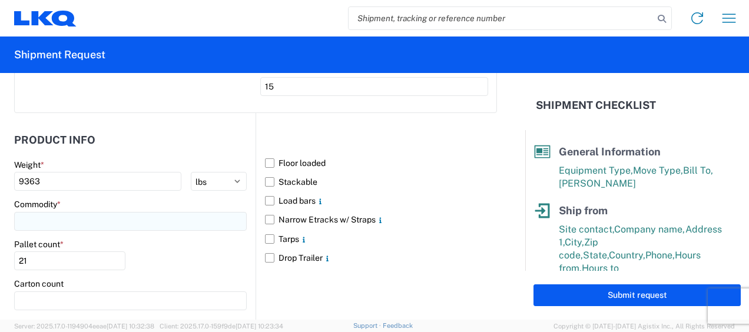
click at [49, 220] on input at bounding box center [130, 221] width 233 height 19
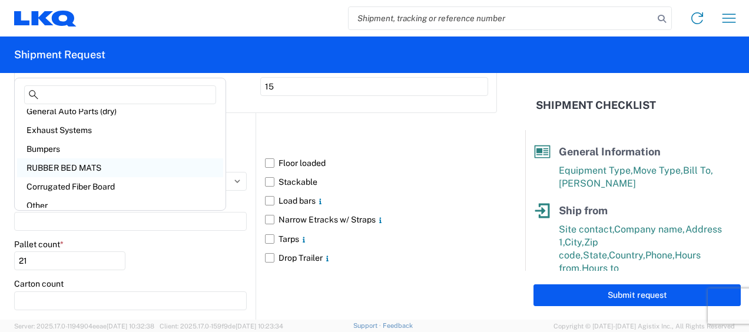
scroll to position [118, 0]
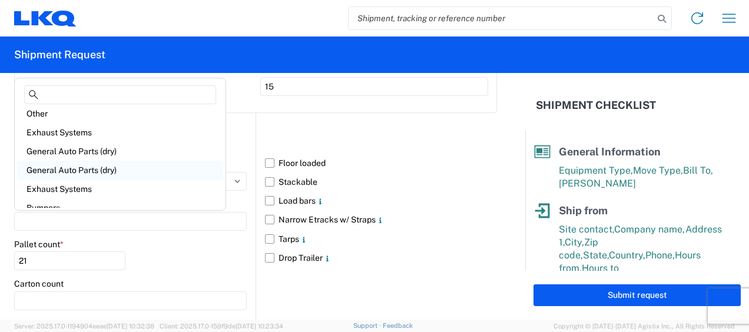
click at [94, 170] on div "General Auto Parts (dry)" at bounding box center [120, 170] width 206 height 19
type input "General Auto Parts (dry)"
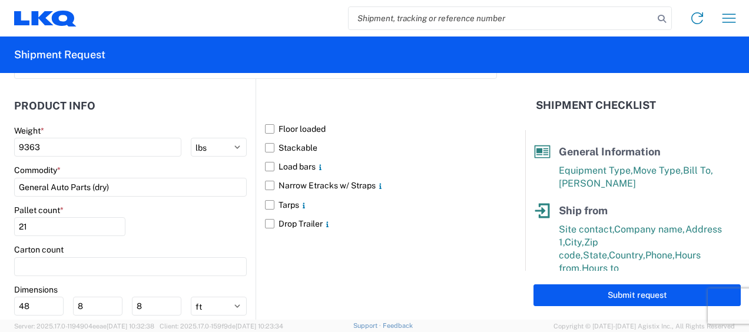
scroll to position [1329, 0]
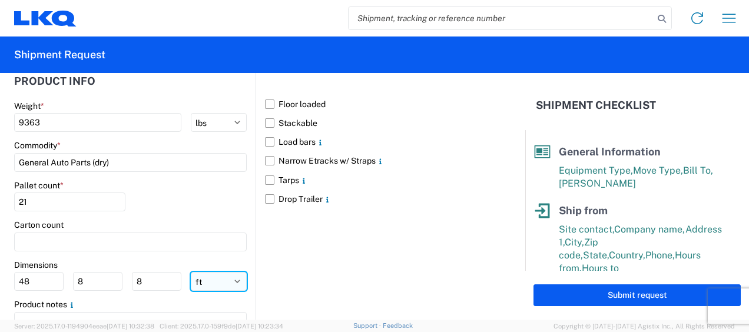
click at [206, 278] on select "ft in cm" at bounding box center [219, 281] width 56 height 19
select select "IN"
click at [191, 272] on select "ft in cm" at bounding box center [219, 281] width 56 height 19
type input "576"
type input "96"
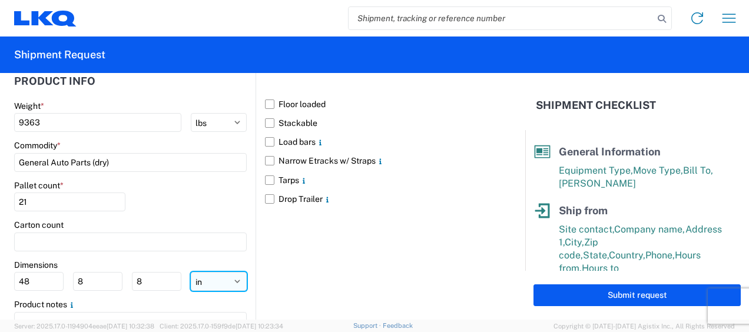
type input "96"
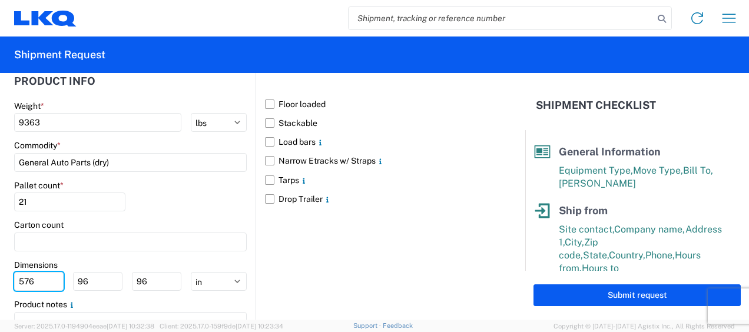
drag, startPoint x: 46, startPoint y: 277, endPoint x: -2, endPoint y: 273, distance: 48.4
click at [0, 273] on html "Home Shipment request Shipment tracking Shipment Request General Information Te…" at bounding box center [374, 166] width 749 height 332
type input "77"
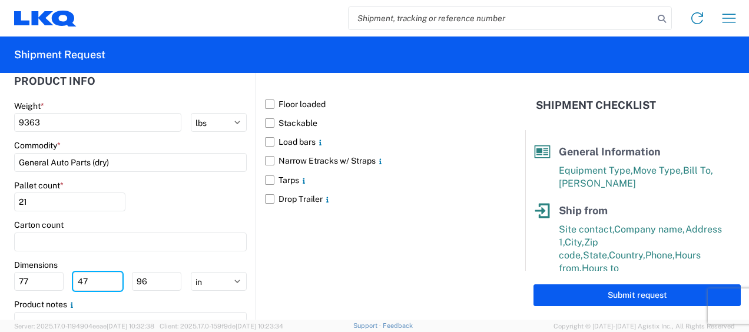
type input "47"
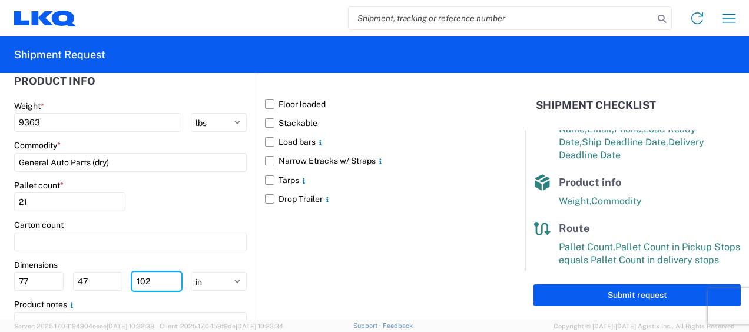
scroll to position [252, 0]
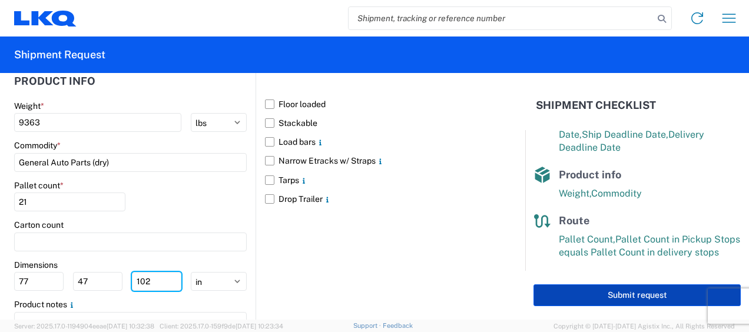
type input "102"
click at [620, 294] on button "Submit request" at bounding box center [637, 296] width 207 height 22
select select "US"
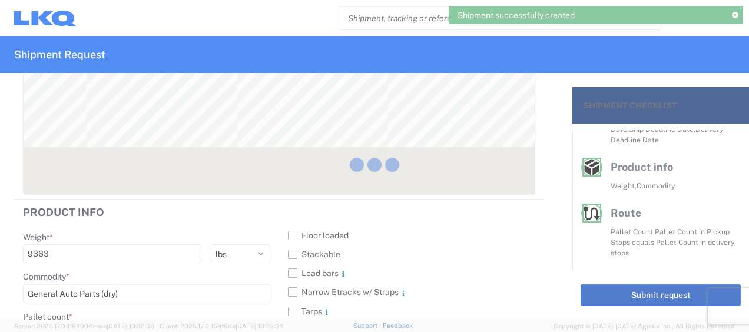
scroll to position [230, 0]
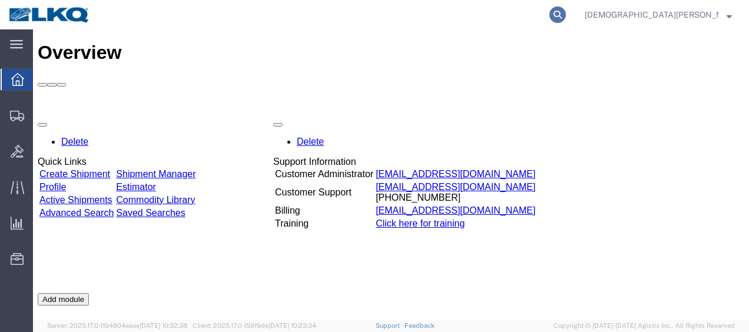
click at [566, 10] on icon at bounding box center [558, 14] width 16 height 16
click at [388, 18] on input "search" at bounding box center [370, 15] width 358 height 28
type input "56550050"
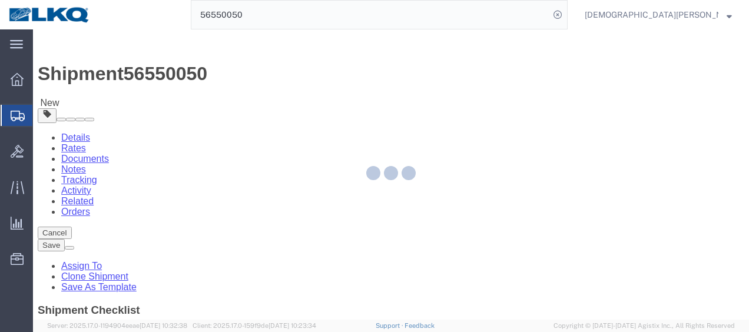
select select "27850"
select select "27740"
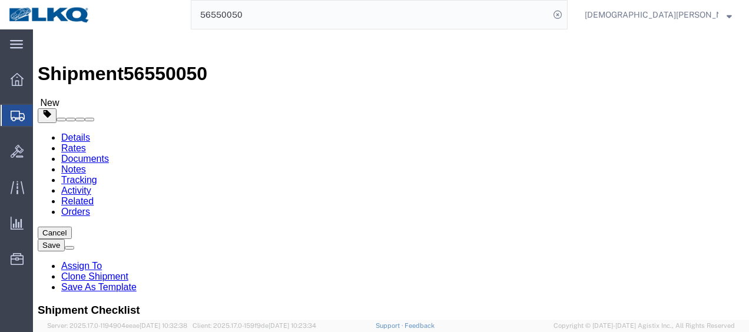
drag, startPoint x: 183, startPoint y: 103, endPoint x: 150, endPoint y: 73, distance: 44.2
click icon
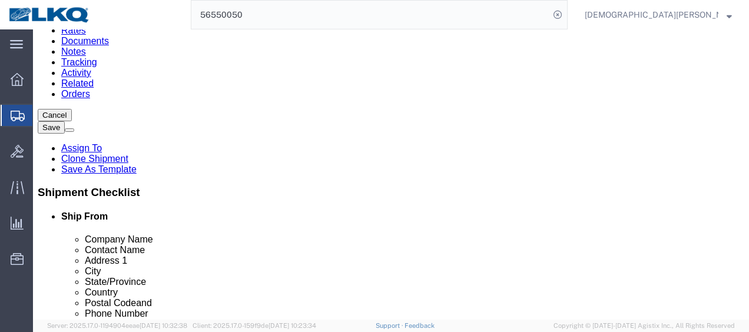
click input "4223.50"
type input "1585"
click input "4223.50"
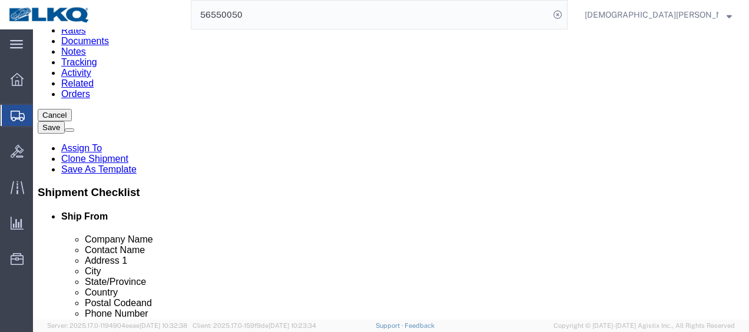
type input "6862"
click icon
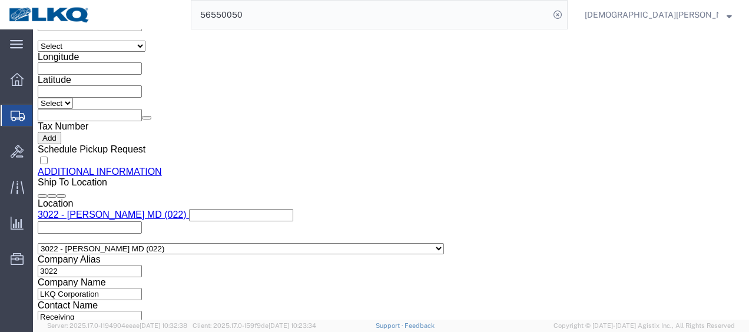
click link "Send To Bid"
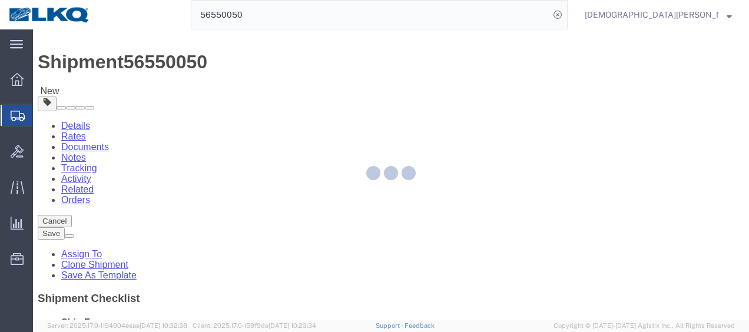
scroll to position [0, 0]
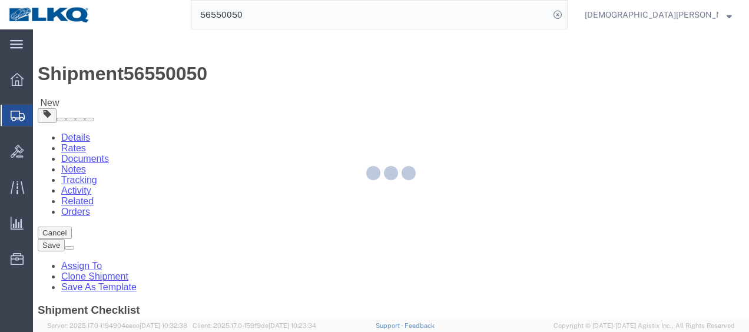
select select "27850"
select select "27740"
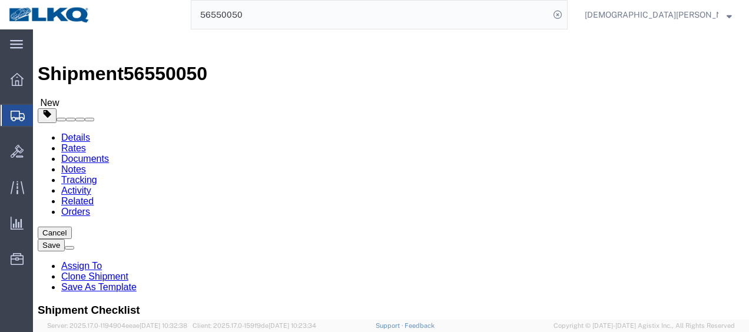
click div "Shipment Information Package Information Special Services Loading Routing"
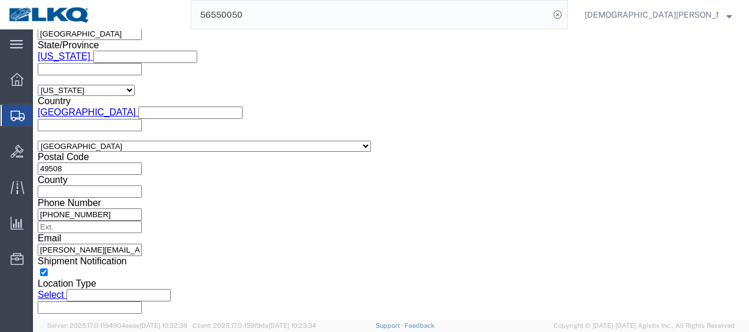
scroll to position [825, 0]
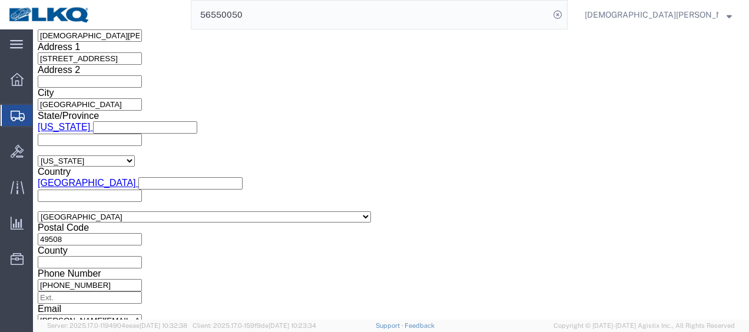
click div "Deliver Close Date Deliver Close Time Deliver Close Date and Time"
click div
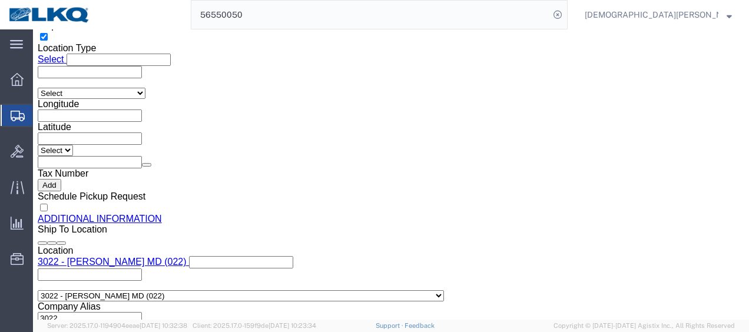
click h3 "Leg 1"
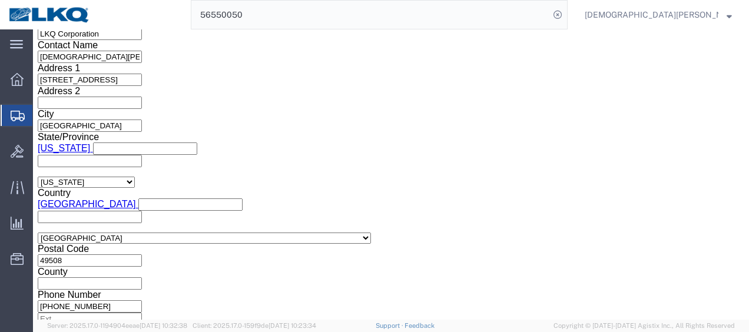
scroll to position [819, 0]
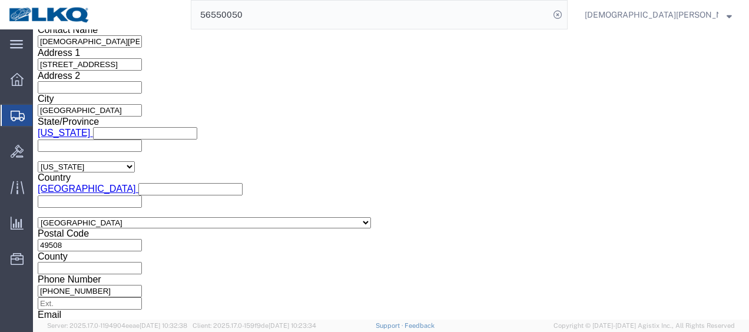
click div
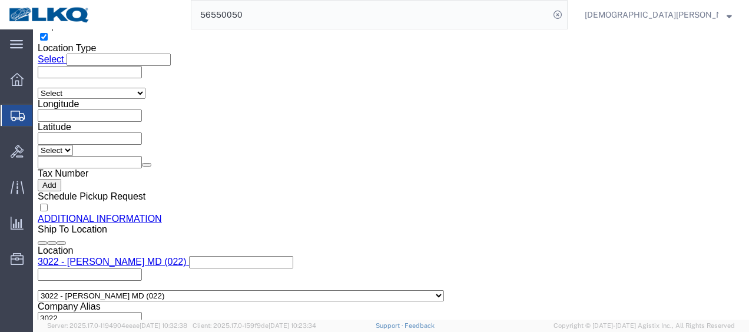
click input "5:00 AM"
type input "5:00 pm"
click button "Apply"
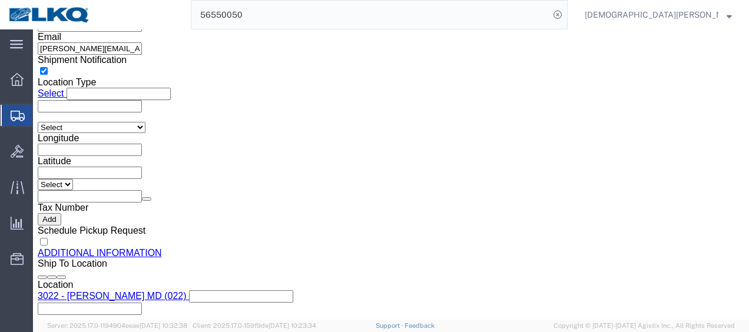
scroll to position [1114, 0]
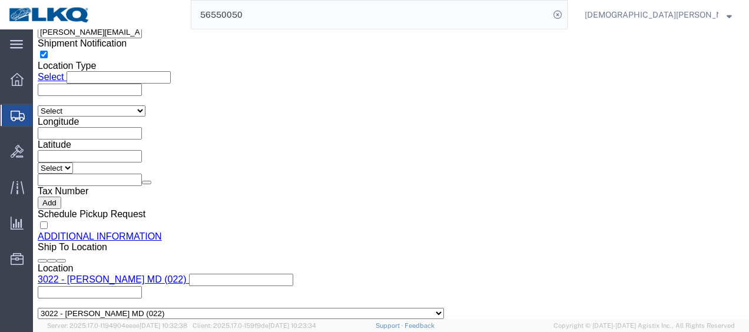
click link "Send To Bid"
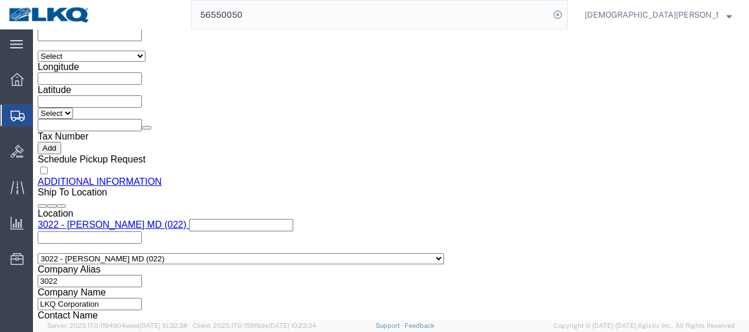
scroll to position [1065, 0]
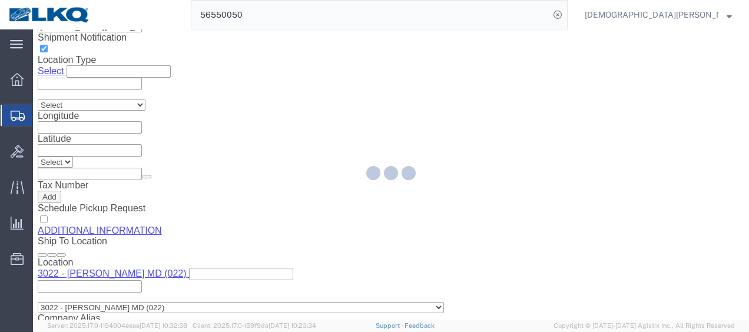
select select "27850"
select select "27740"
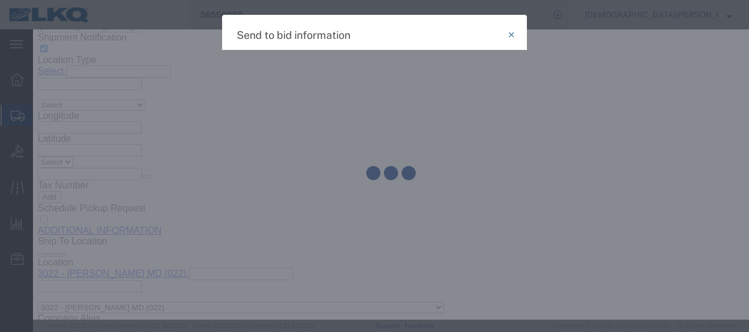
select select "TL"
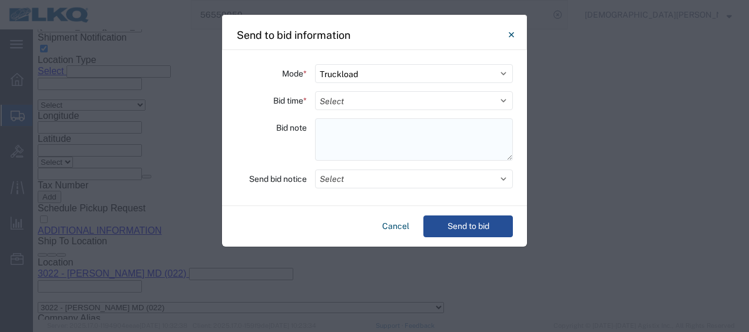
click at [334, 128] on textarea at bounding box center [414, 139] width 198 height 42
paste textarea "022-[GEOGRAPHIC_DATA] 15 skids 11407219/7763/8323 025-York 4 skids 11407765"
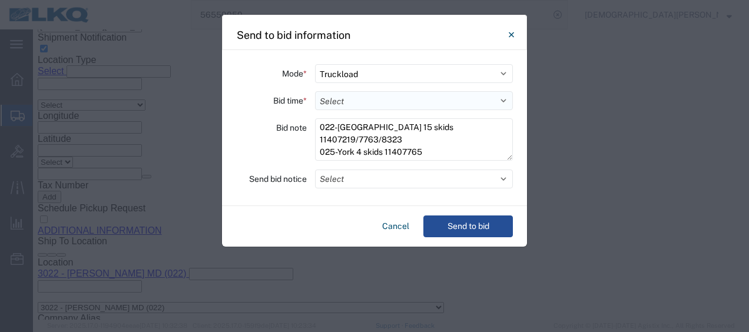
type textarea "022-[GEOGRAPHIC_DATA] 15 skids 11407219/7763/8323 025-York 4 skids 11407765"
click at [345, 103] on select "Select 30 Min (Rush) 1 Hour (Rush) 2 Hours (Rush) 4 Hours (Rush) 8 Hours (Rush)…" at bounding box center [414, 100] width 198 height 19
select select "2"
click at [315, 91] on select "Select 30 Min (Rush) 1 Hour (Rush) 2 Hours (Rush) 4 Hours (Rush) 8 Hours (Rush)…" at bounding box center [414, 100] width 198 height 19
click at [344, 180] on button "Select" at bounding box center [414, 179] width 198 height 19
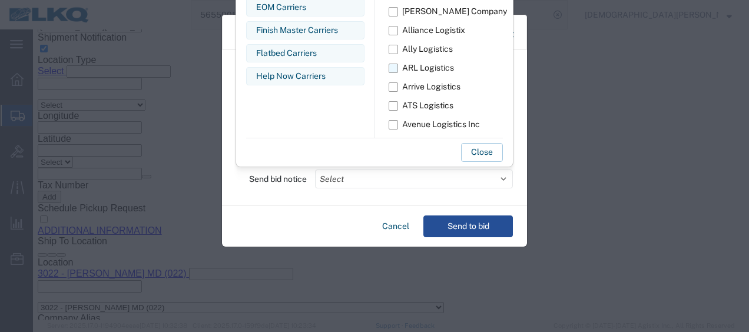
scroll to position [21, 0]
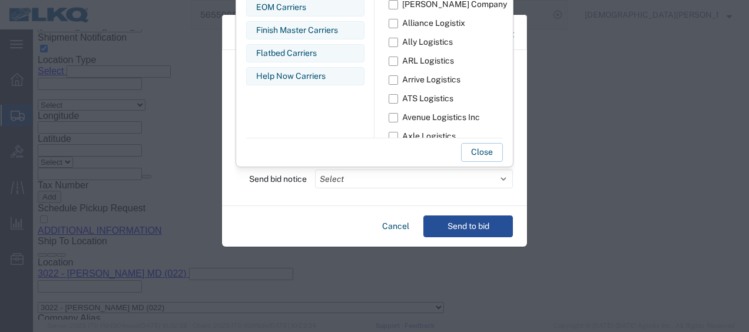
drag, startPoint x: 282, startPoint y: 118, endPoint x: 298, endPoint y: 227, distance: 110.1
click at [298, 234] on agx-send-to-bid "Mode * Select Small Parcel Truckload Air Rail Less than Truckload Ocean Freight…" at bounding box center [374, 148] width 305 height 197
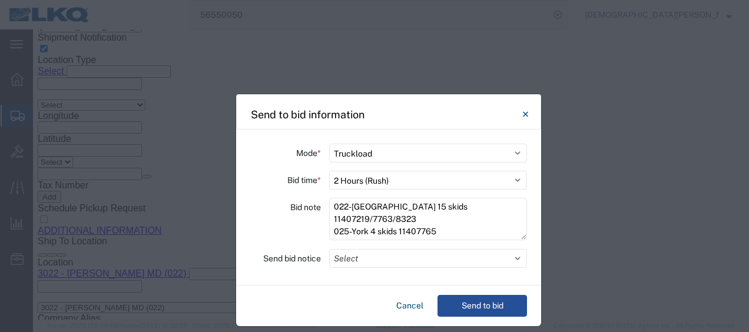
drag, startPoint x: 370, startPoint y: 37, endPoint x: 385, endPoint y: 117, distance: 80.9
click at [385, 117] on div "Send to bid information" at bounding box center [388, 111] width 305 height 35
click at [517, 254] on button "Select" at bounding box center [429, 258] width 198 height 19
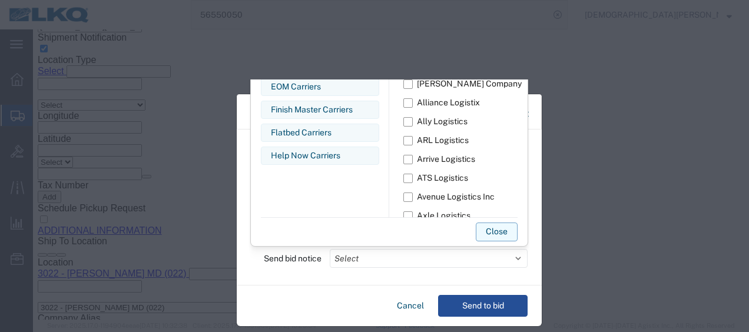
click at [509, 227] on button "Close" at bounding box center [497, 232] width 42 height 19
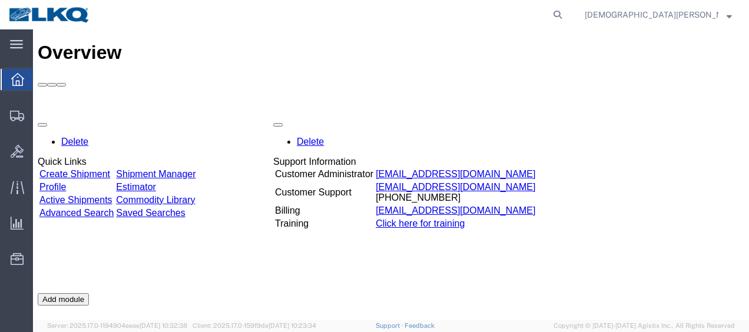
click at [566, 12] on icon at bounding box center [558, 14] width 16 height 16
click at [402, 5] on input "search" at bounding box center [370, 15] width 358 height 28
type input "56550050"
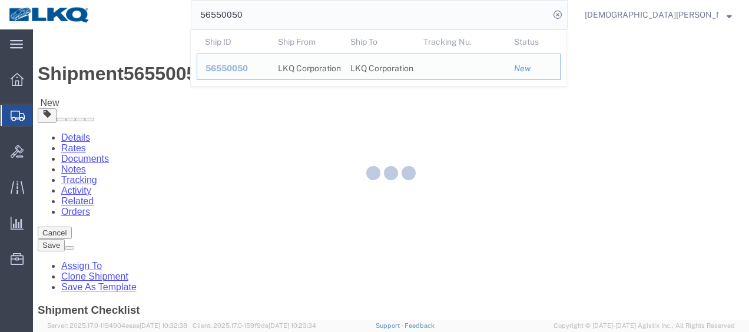
select select "27850"
select select "27740"
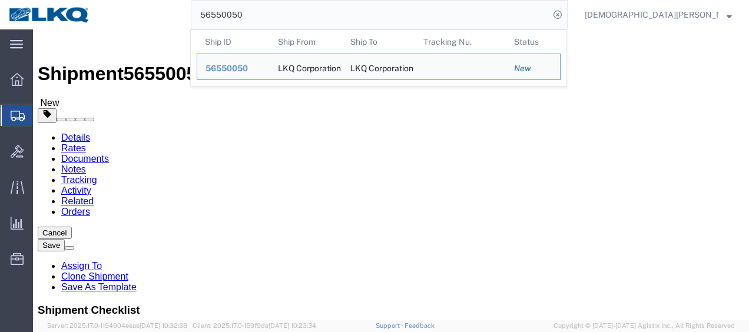
click icon
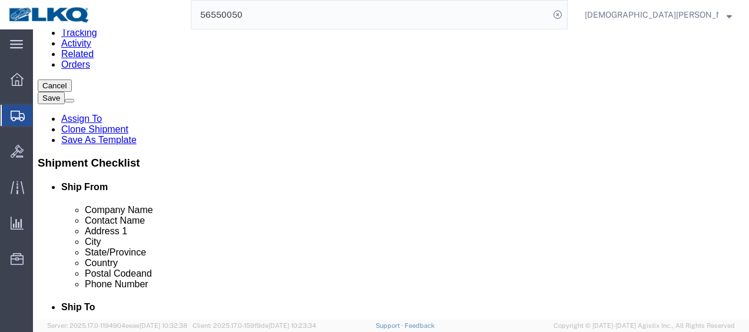
scroll to position [177, 0]
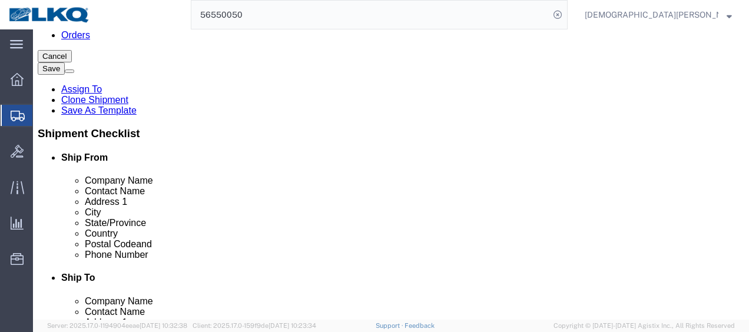
click input "1585.00"
type input "1585"
click input "6862.00"
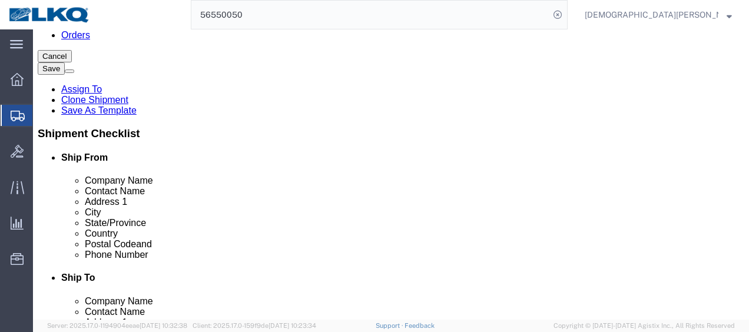
type input "6862"
click icon
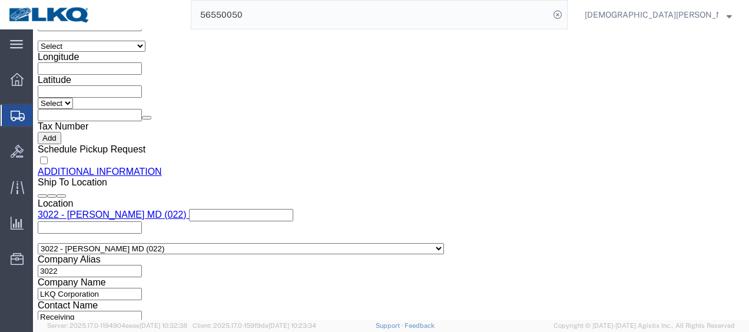
click link "Send To Bid"
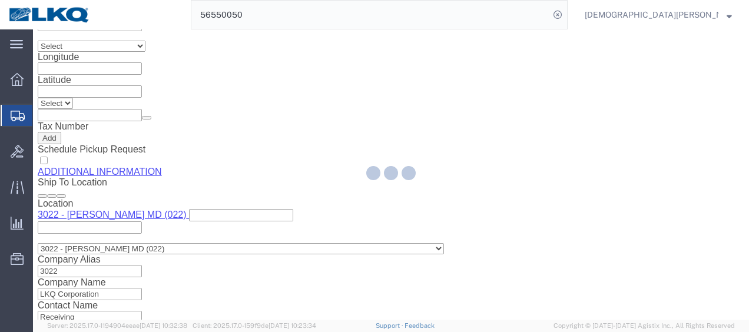
select select "27850"
select select "27740"
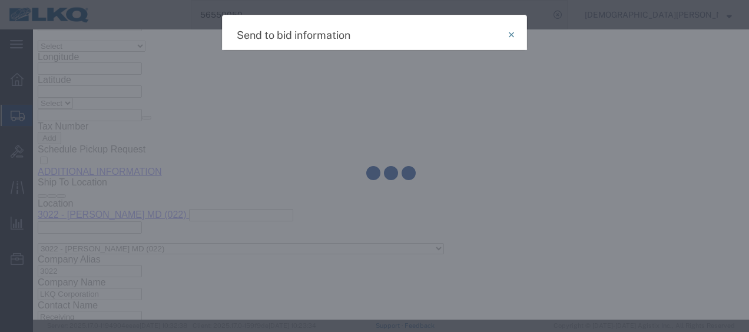
select select "TL"
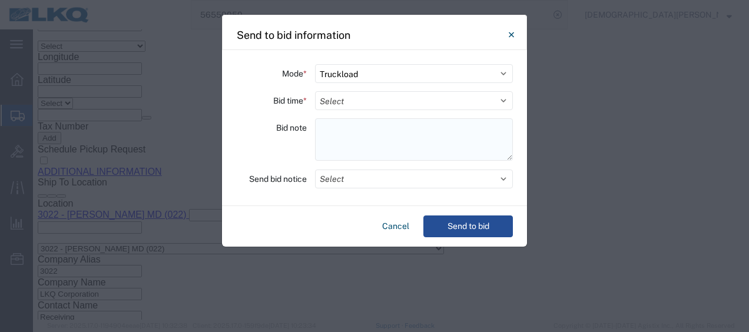
click at [332, 123] on textarea at bounding box center [414, 139] width 198 height 42
paste textarea "022-[GEOGRAPHIC_DATA] 15 skids 11407219/7763/8323 025-York 4 skids 11407765"
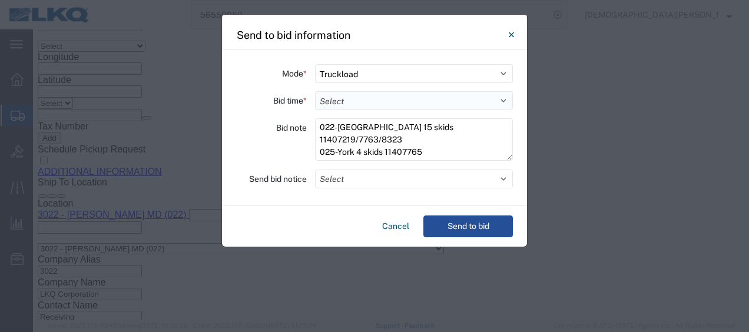
type textarea "022-[GEOGRAPHIC_DATA] 15 skids 11407219/7763/8323 025-York 4 skids 11407765"
click at [346, 103] on select "Select 30 Min (Rush) 1 Hour (Rush) 2 Hours (Rush) 4 Hours (Rush) 8 Hours (Rush)…" at bounding box center [414, 100] width 198 height 19
select select "2"
click at [315, 91] on select "Select 30 Min (Rush) 1 Hour (Rush) 2 Hours (Rush) 4 Hours (Rush) 8 Hours (Rush)…" at bounding box center [414, 100] width 198 height 19
click at [371, 180] on button "Select" at bounding box center [414, 179] width 198 height 19
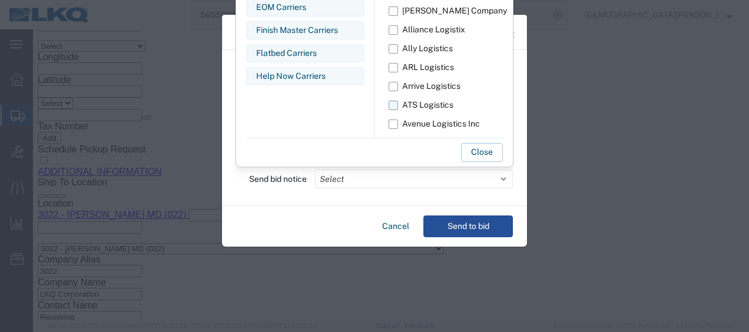
scroll to position [21, 0]
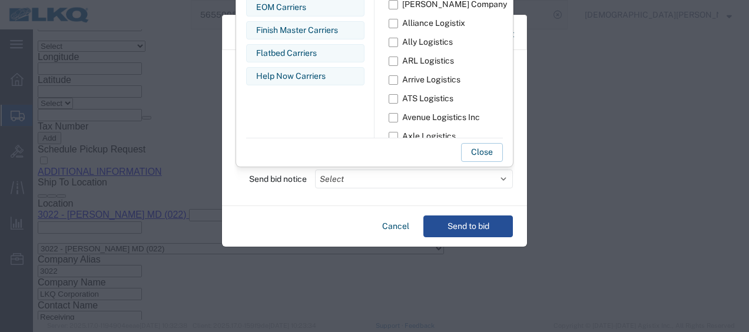
click at [289, 5] on div "EOM Carriers" at bounding box center [305, 7] width 98 height 12
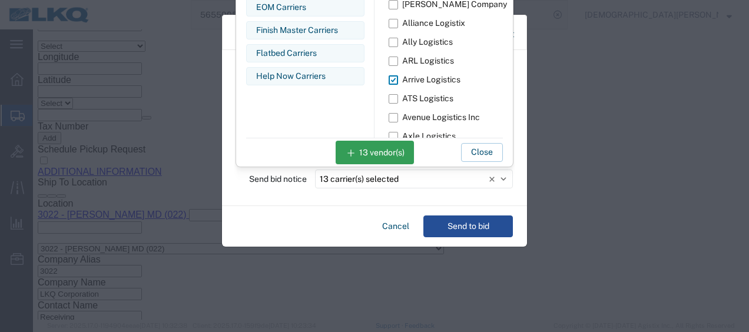
click at [289, 5] on div "EOM Carriers" at bounding box center [305, 7] width 98 height 12
click at [396, 75] on label "Arrive Logistics" at bounding box center [479, 80] width 181 height 19
click at [0, 0] on input "Arrive Logistics" at bounding box center [0, 0] width 0 height 0
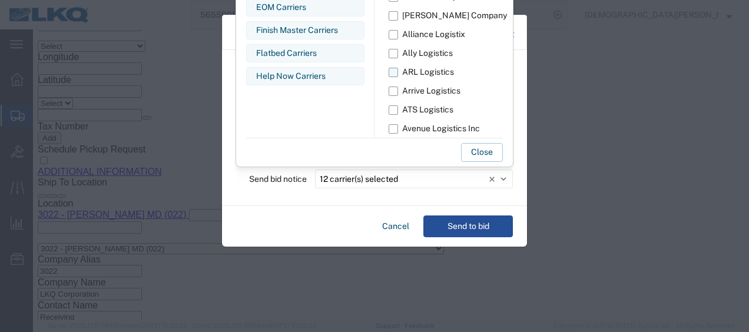
scroll to position [0, 0]
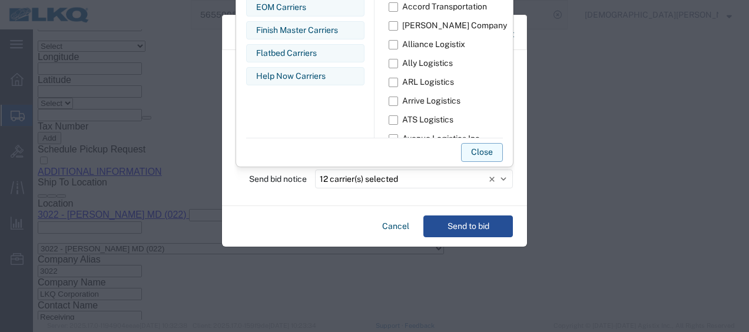
click at [479, 151] on button "Close" at bounding box center [482, 152] width 42 height 19
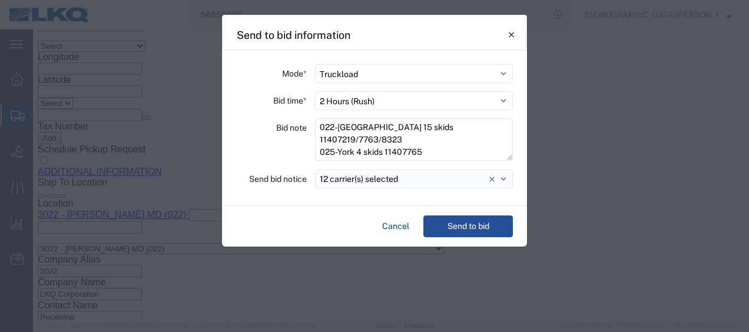
click at [501, 180] on button "12 carrier(s) selected" at bounding box center [414, 179] width 198 height 19
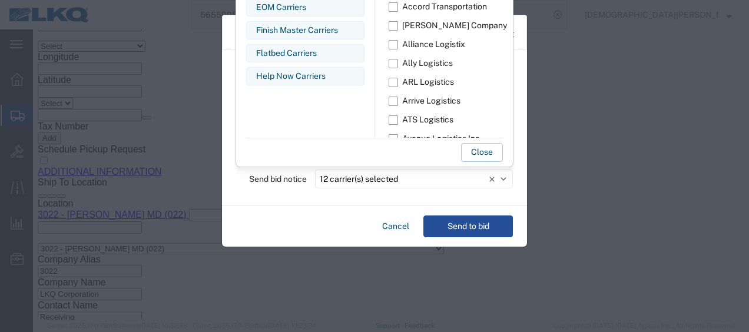
click at [487, 157] on button "Close" at bounding box center [482, 152] width 42 height 19
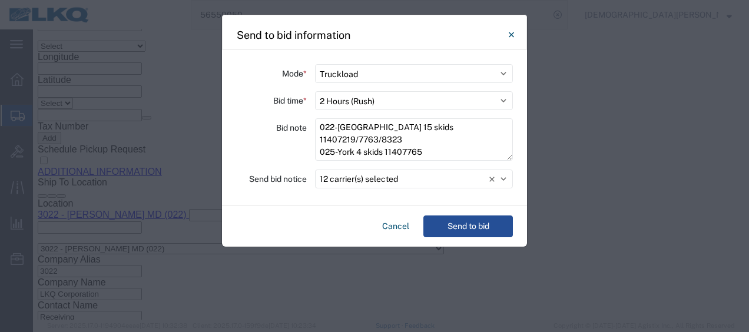
click at [491, 179] on icon at bounding box center [492, 179] width 5 height 5
click at [487, 227] on button "Send to bid" at bounding box center [469, 227] width 90 height 22
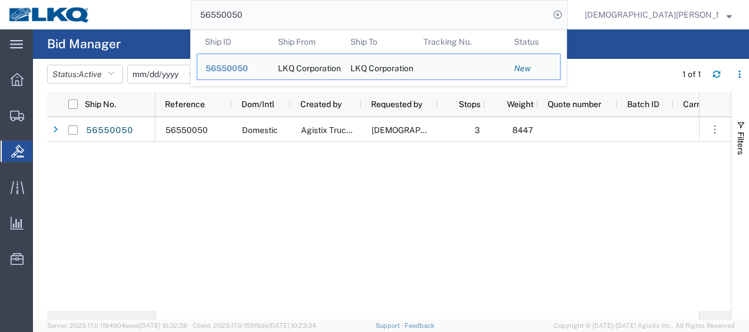
click at [335, 16] on input "56550050" at bounding box center [370, 15] width 358 height 28
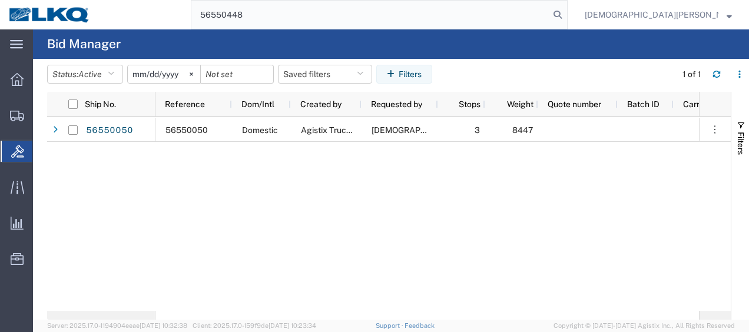
type input "56550448"
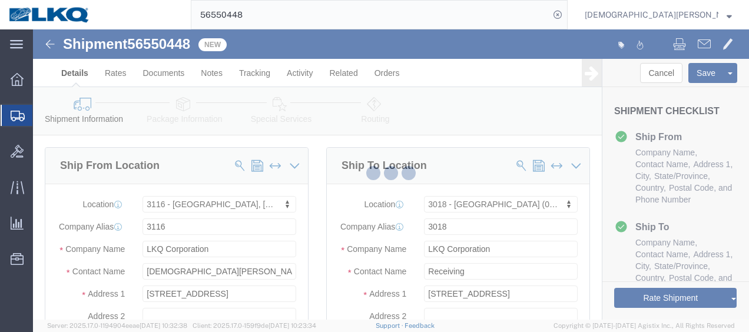
select select "27850"
select select "27734"
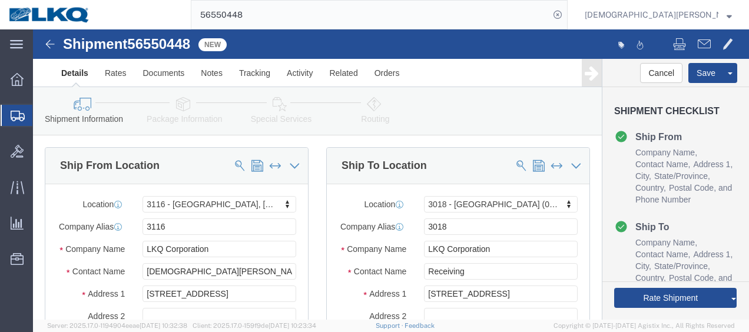
drag, startPoint x: 185, startPoint y: 106, endPoint x: 152, endPoint y: 77, distance: 44.2
click icon
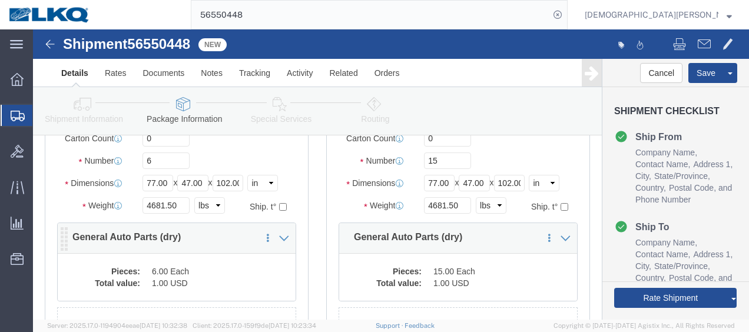
scroll to position [177, 0]
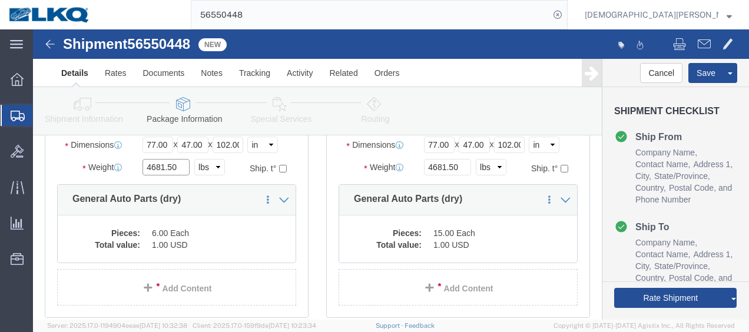
click input "4681.50"
type input "2701"
click input "4681.50"
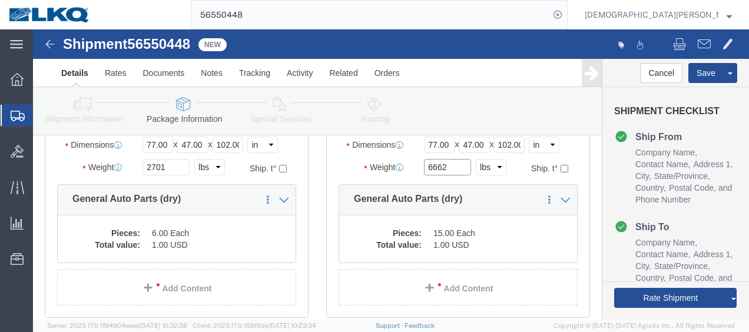
type input "6662"
click icon
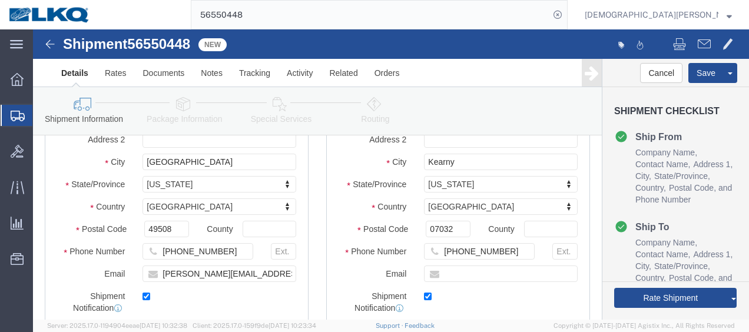
scroll to position [1124, 0]
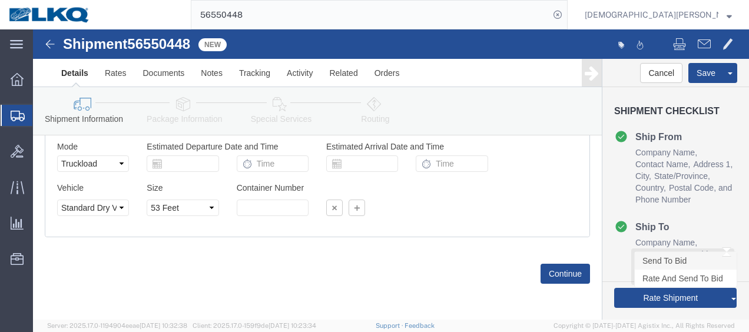
click link "Send To Bid"
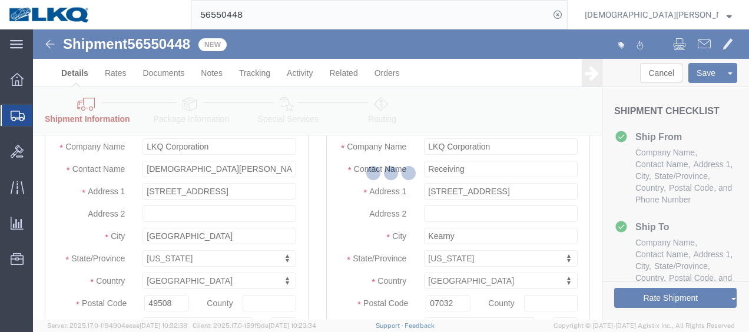
scroll to position [0, 0]
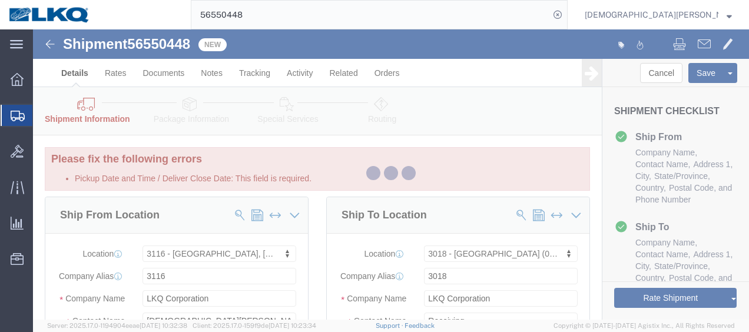
select select "27850"
select select "27734"
click at [456, 115] on div at bounding box center [391, 174] width 716 height 290
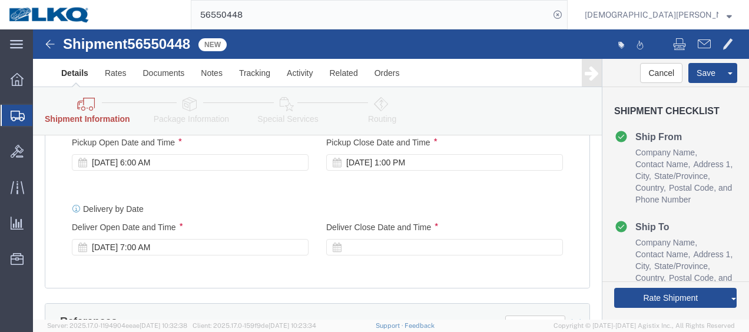
scroll to position [825, 0]
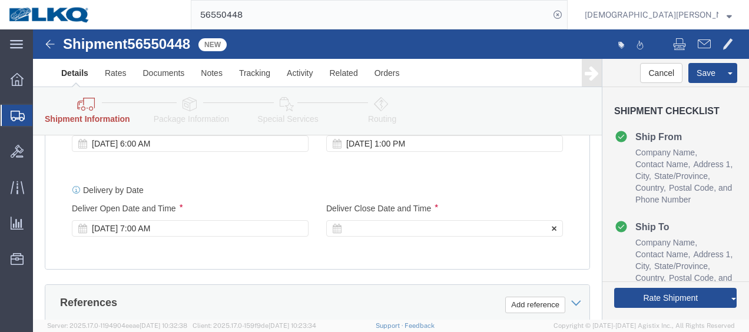
click icon
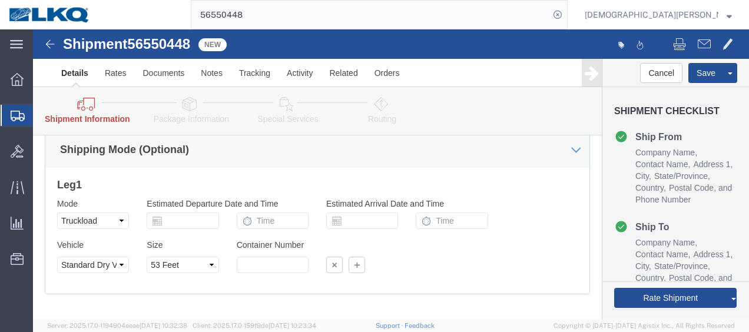
scroll to position [1055, 0]
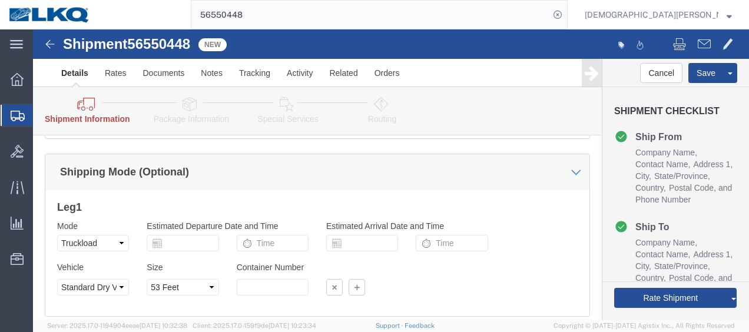
click icon
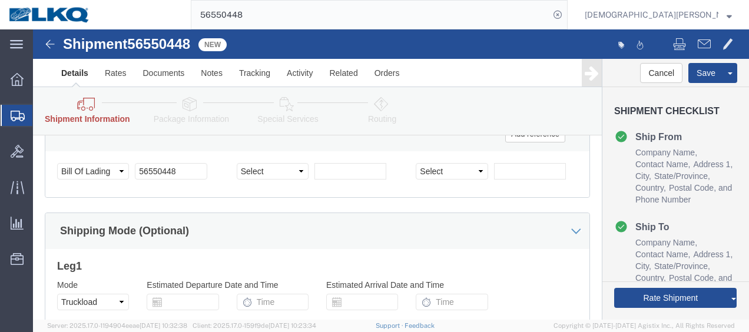
scroll to position [878, 0]
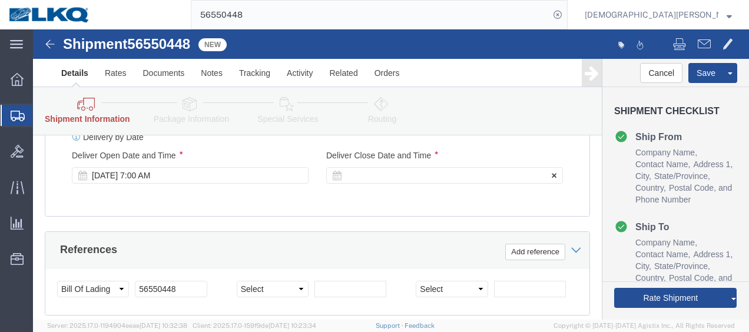
click div
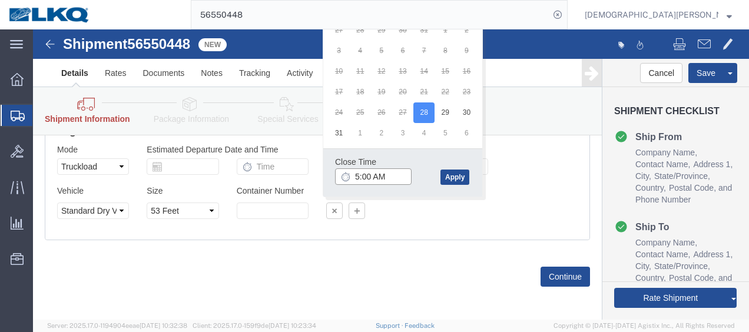
drag, startPoint x: 345, startPoint y: 146, endPoint x: 343, endPoint y: 158, distance: 12.6
click input "5:00 AM"
type input "5:00 PM"
click button "Apply"
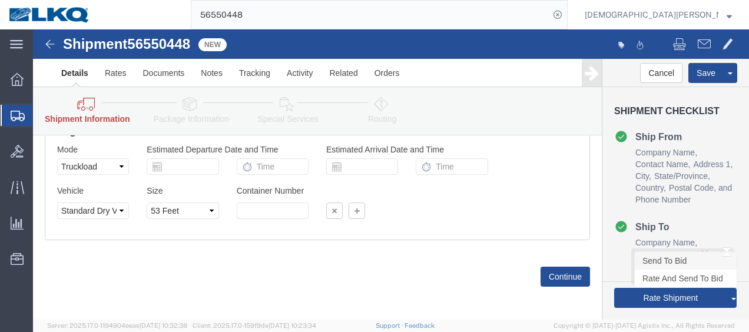
click link "Send To Bid"
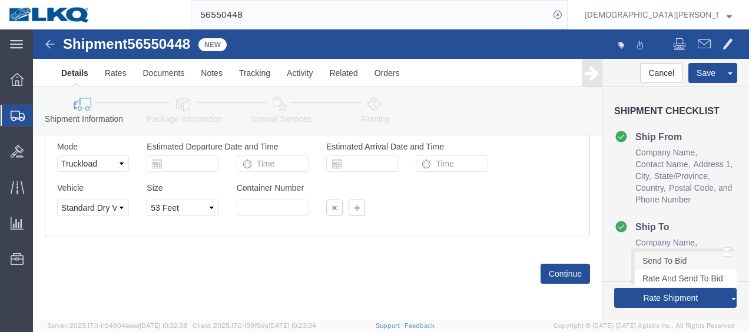
scroll to position [1082, 0]
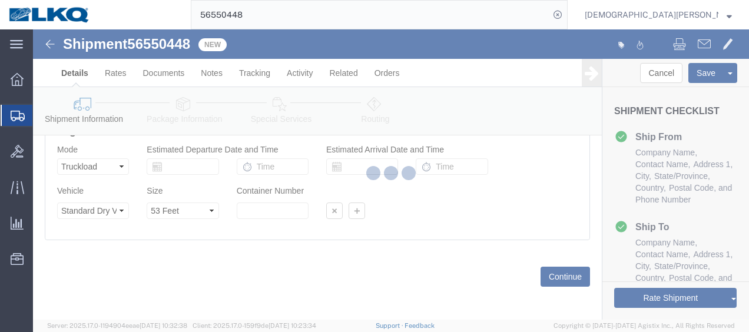
select select "27850"
select select "27734"
select select "TL"
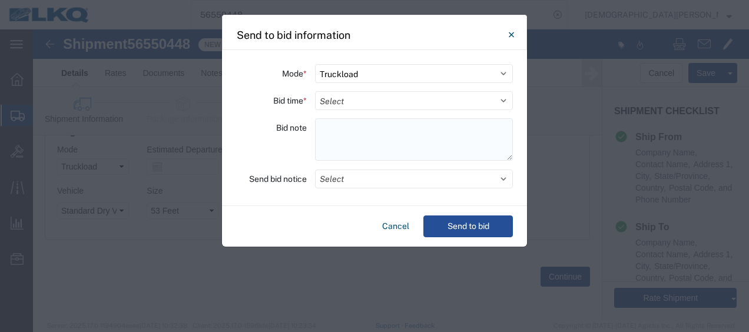
paste textarea "018-Kearny 15 skids 11407216/7761/8321 020-West Deptford 6 skids 11407217/7762"
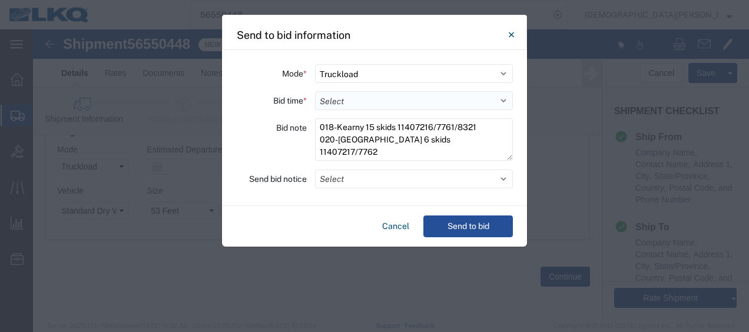
type textarea "018-Kearny 15 skids 11407216/7761/8321 020-West Deptford 6 skids 11407217/7762"
click at [343, 100] on select "Select 30 Min (Rush) 1 Hour (Rush) 2 Hours (Rush) 4 Hours (Rush) 8 Hours (Rush)…" at bounding box center [414, 100] width 198 height 19
select select "2"
click at [315, 91] on select "Select 30 Min (Rush) 1 Hour (Rush) 2 Hours (Rush) 4 Hours (Rush) 8 Hours (Rush)…" at bounding box center [414, 100] width 198 height 19
click at [476, 225] on button "Send to bid" at bounding box center [469, 227] width 90 height 22
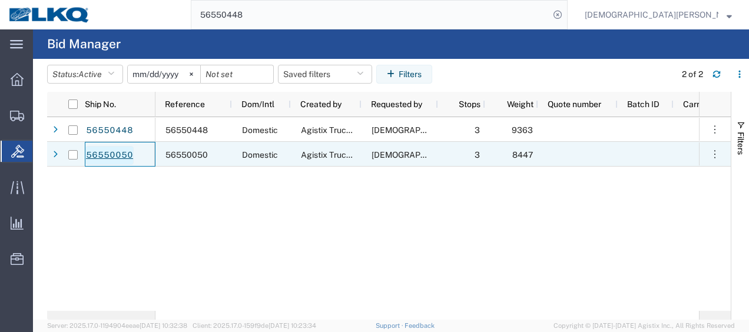
click at [106, 157] on link "56550050" at bounding box center [109, 155] width 48 height 19
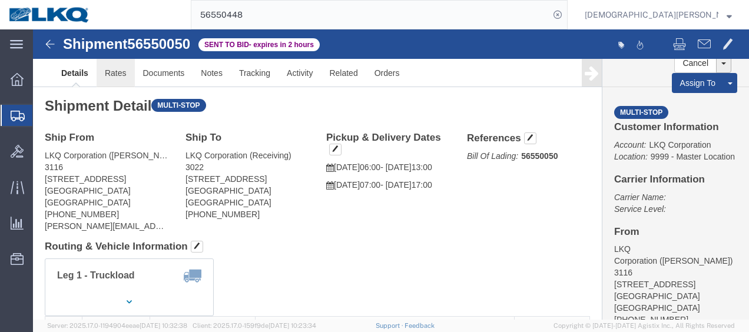
click link "Rates"
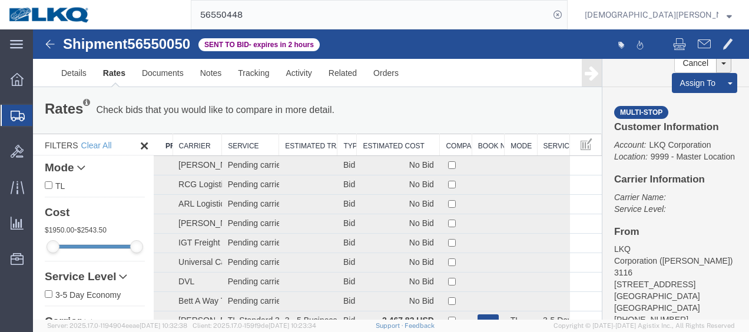
click at [405, 148] on th "Estimated Cost" at bounding box center [398, 145] width 83 height 22
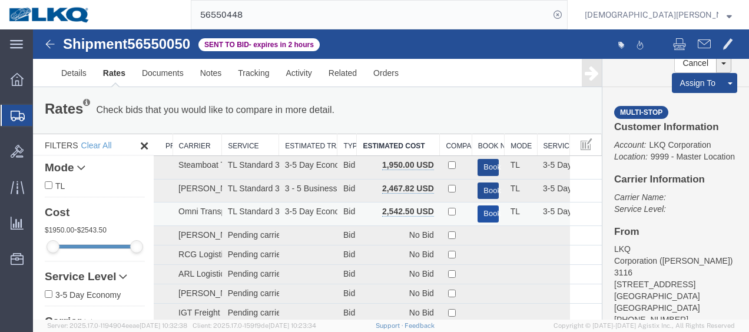
click at [485, 210] on button "Book" at bounding box center [488, 214] width 21 height 17
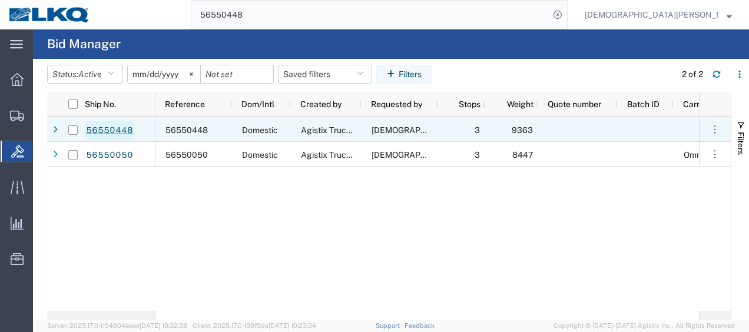
click at [118, 133] on link "56550448" at bounding box center [109, 130] width 48 height 19
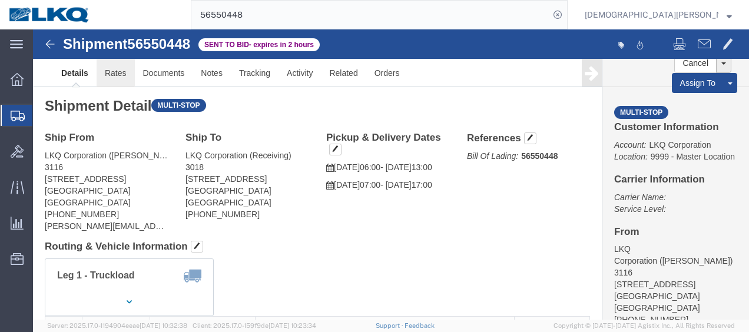
click link "Rates"
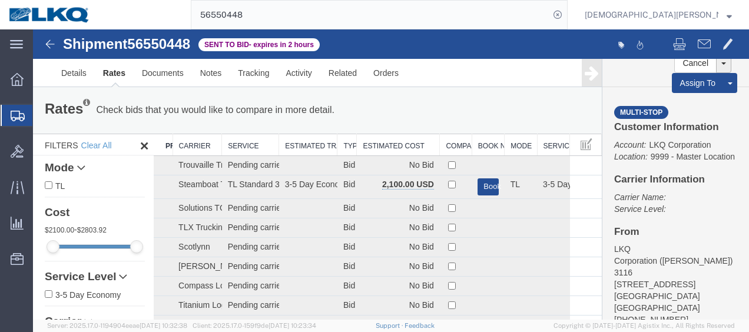
click at [396, 147] on th "Estimated Cost" at bounding box center [398, 145] width 83 height 22
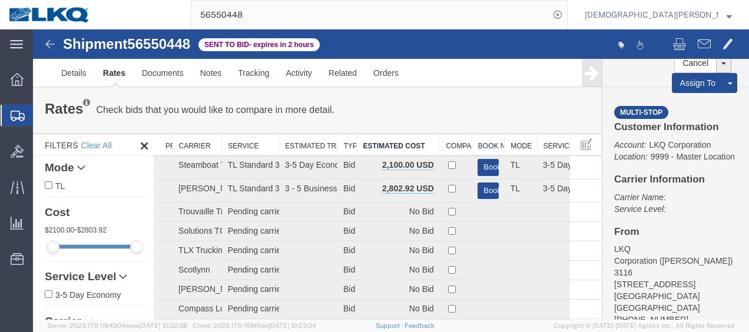
click at [42, 113] on span "Shipments" at bounding box center [36, 116] width 9 height 24
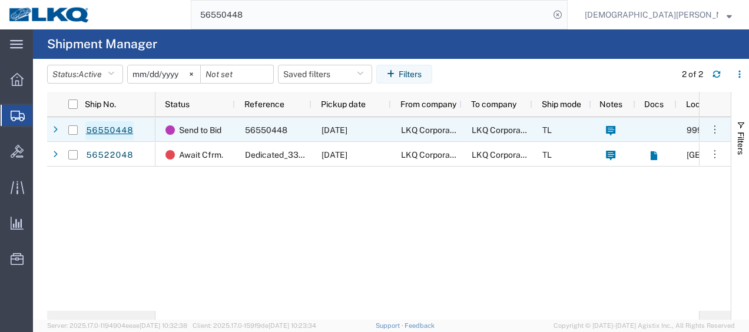
click at [114, 130] on link "56550448" at bounding box center [109, 130] width 48 height 19
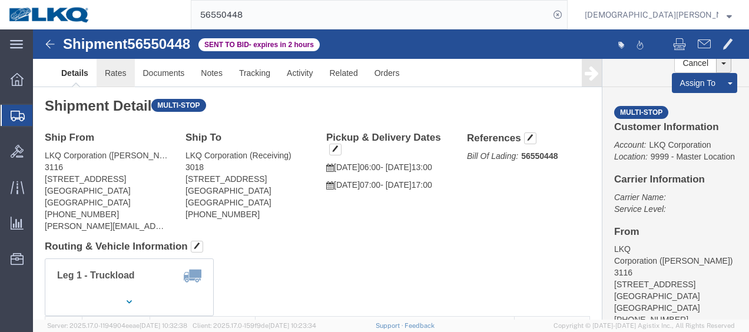
click link "Rates"
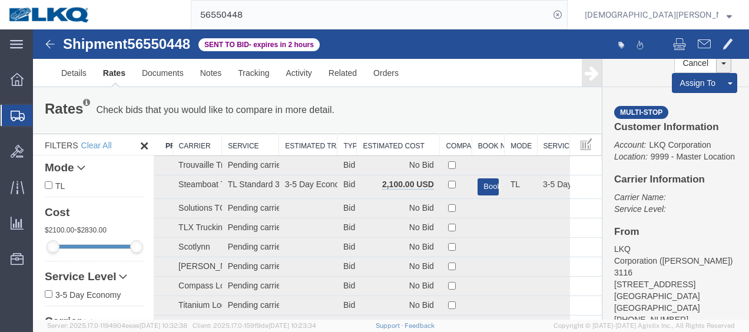
click at [388, 144] on th "Estimated Cost" at bounding box center [398, 145] width 83 height 22
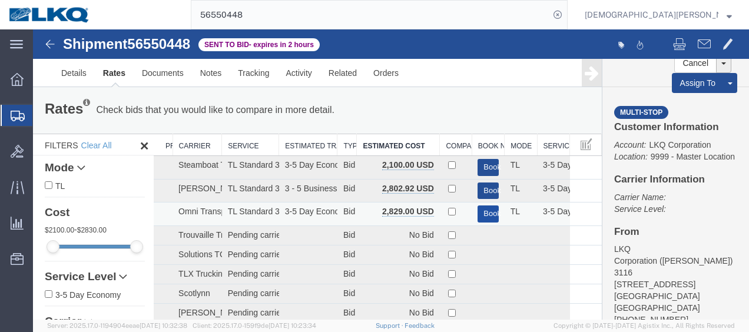
click at [478, 213] on button "Book" at bounding box center [488, 214] width 21 height 17
